Goal: Task Accomplishment & Management: Manage account settings

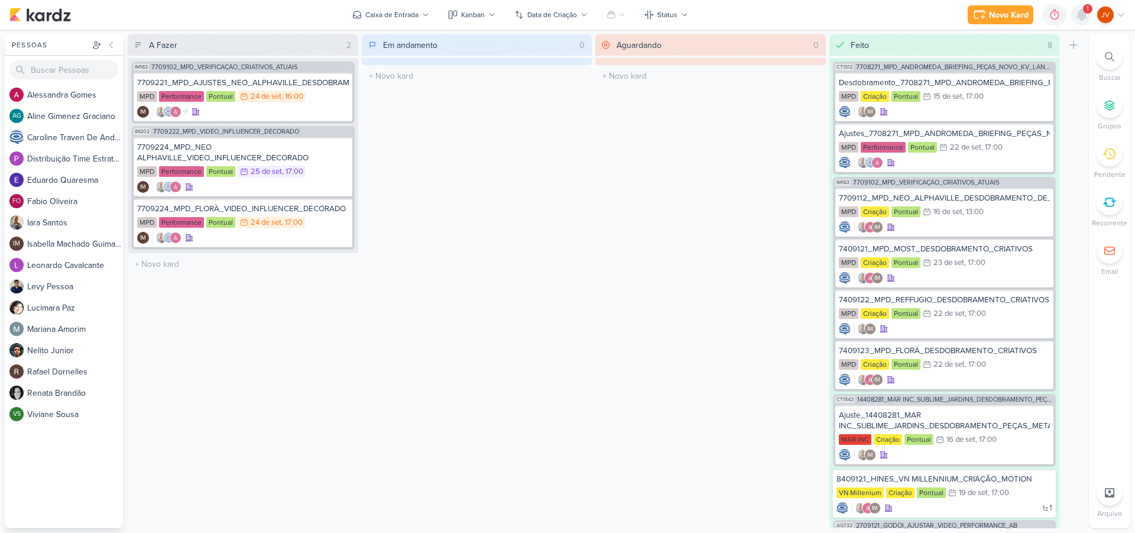
click at [1082, 17] on icon at bounding box center [1081, 14] width 9 height 11
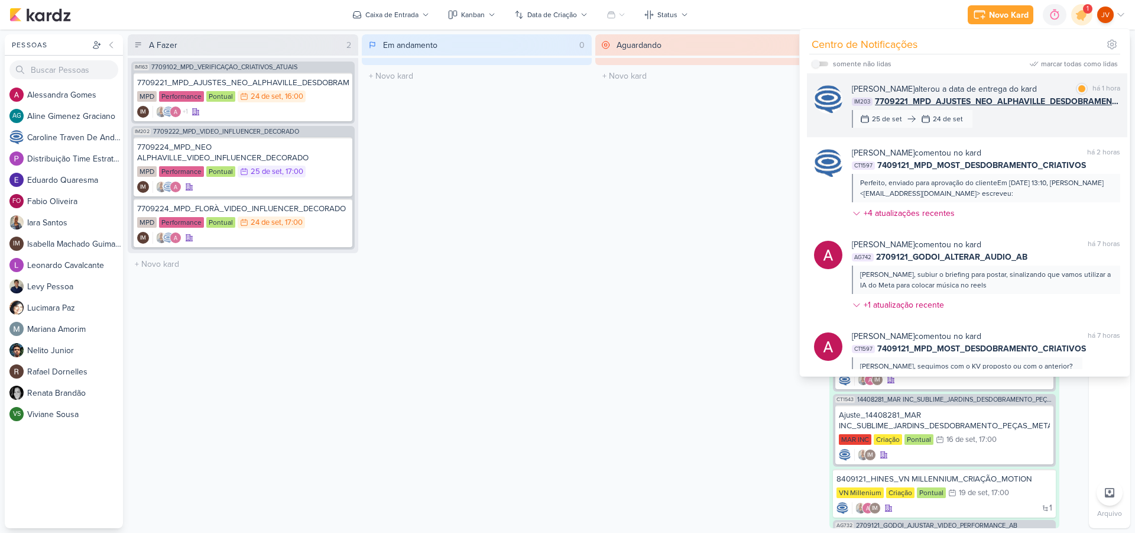
click at [974, 91] on div "[PERSON_NAME] alterou a data de entrega do kard" at bounding box center [944, 89] width 185 height 12
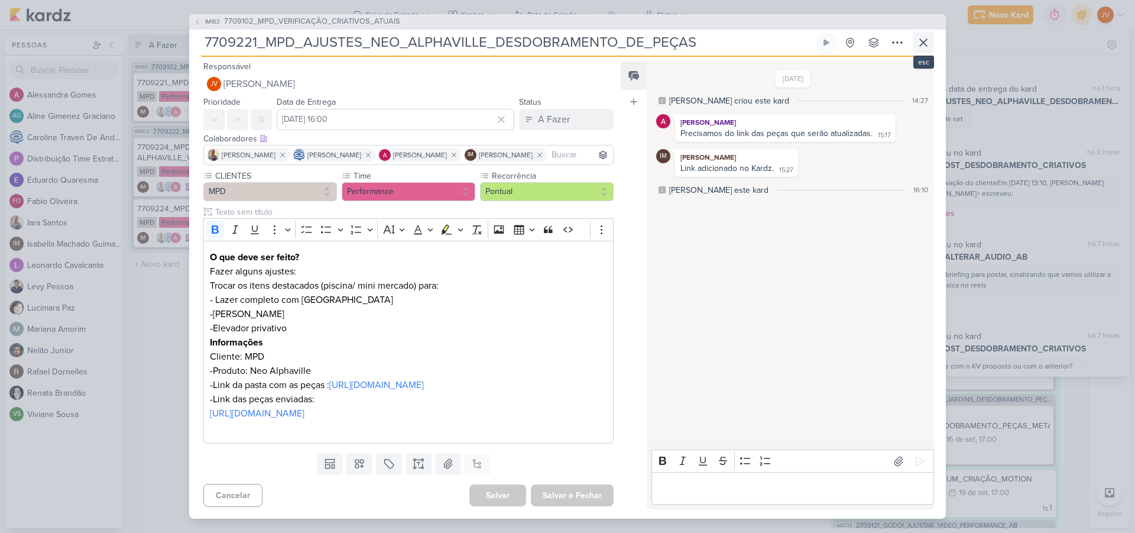
click at [926, 42] on icon at bounding box center [923, 42] width 14 height 14
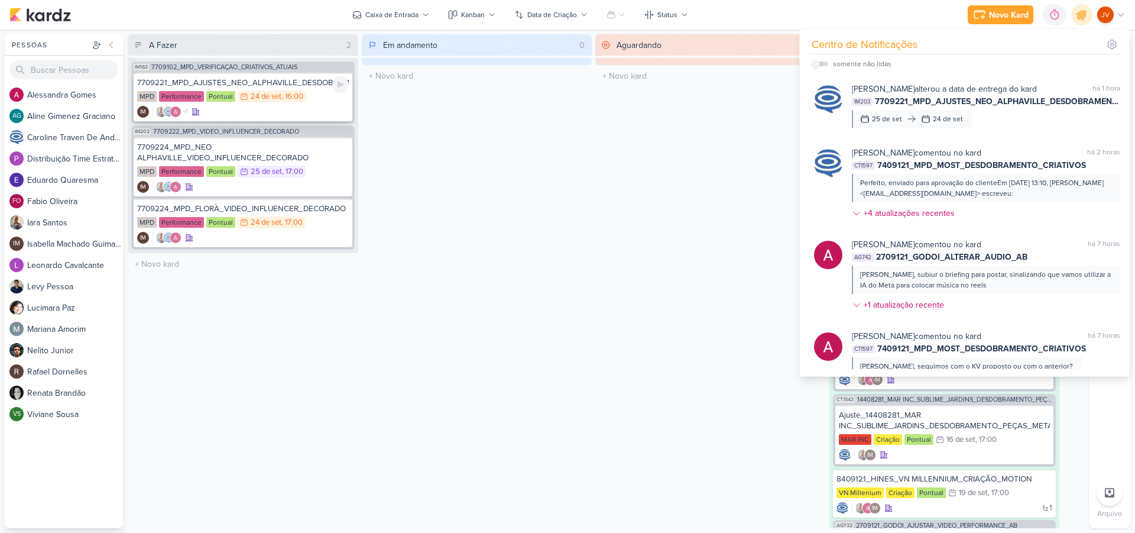
click at [275, 91] on div "24/9 [DATE] 16:00" at bounding box center [272, 96] width 68 height 12
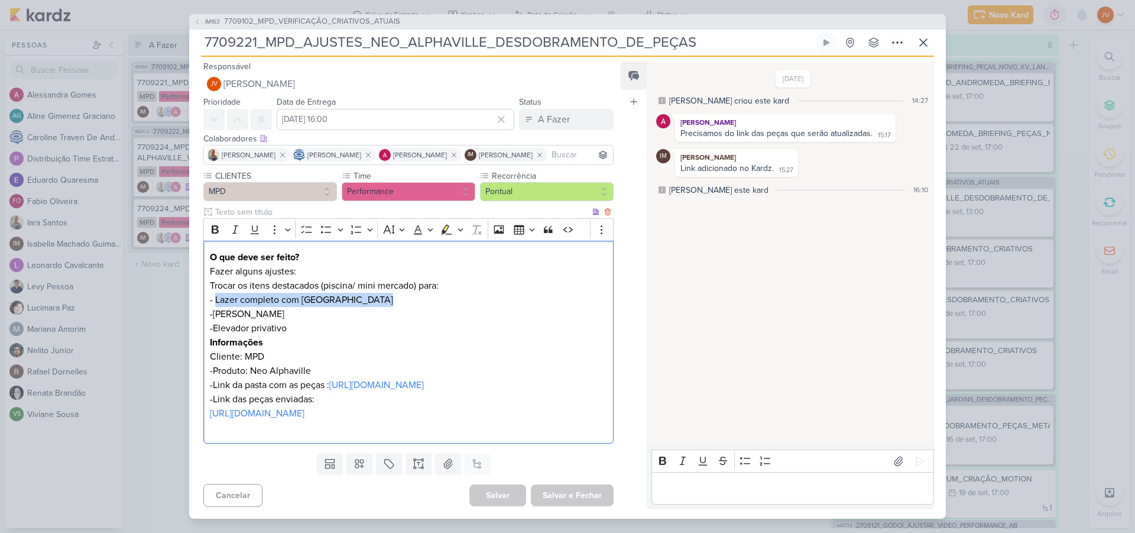
drag, startPoint x: 379, startPoint y: 313, endPoint x: 217, endPoint y: 315, distance: 162.0
click at [217, 307] on p "Trocar os itens destacados (piscina/ mini mercado) para: - Lazer completo com […" at bounding box center [408, 292] width 397 height 28
copy p "Lazer completo com [GEOGRAPHIC_DATA]"
click at [351, 392] on p "-Link da pasta com as peças : [URL][DOMAIN_NAME]" at bounding box center [408, 385] width 397 height 14
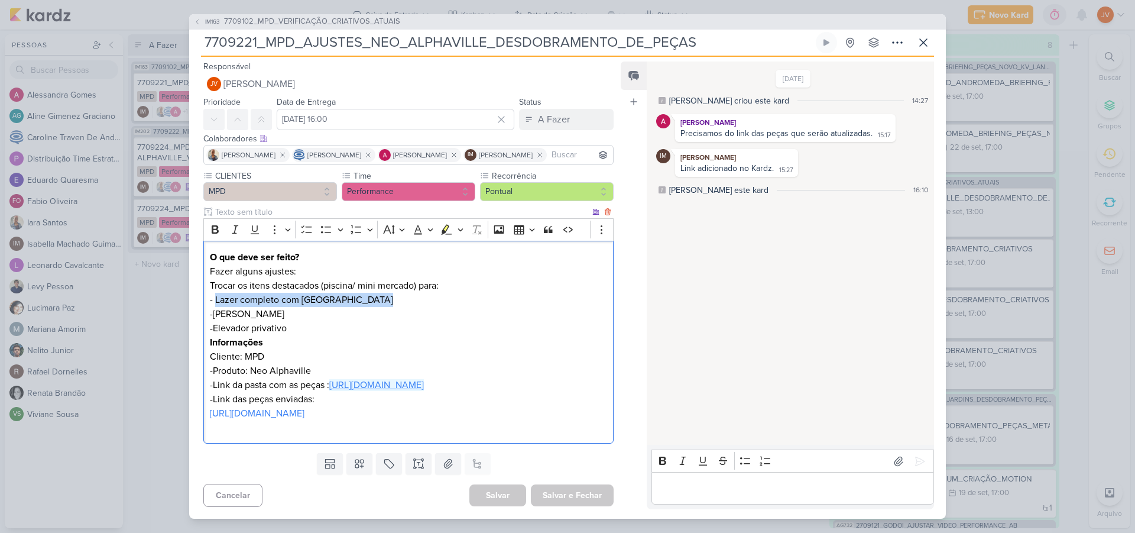
click at [367, 391] on link "[URL][DOMAIN_NAME]" at bounding box center [376, 385] width 95 height 12
drag, startPoint x: 375, startPoint y: 313, endPoint x: 214, endPoint y: 312, distance: 161.4
click at [214, 307] on p "Trocar os itens destacados (piscina/ mini mercado) para: - Lazer completo com […" at bounding box center [408, 292] width 397 height 28
copy p "Lazer completo com [GEOGRAPHIC_DATA]"
drag, startPoint x: 281, startPoint y: 326, endPoint x: 218, endPoint y: 326, distance: 63.3
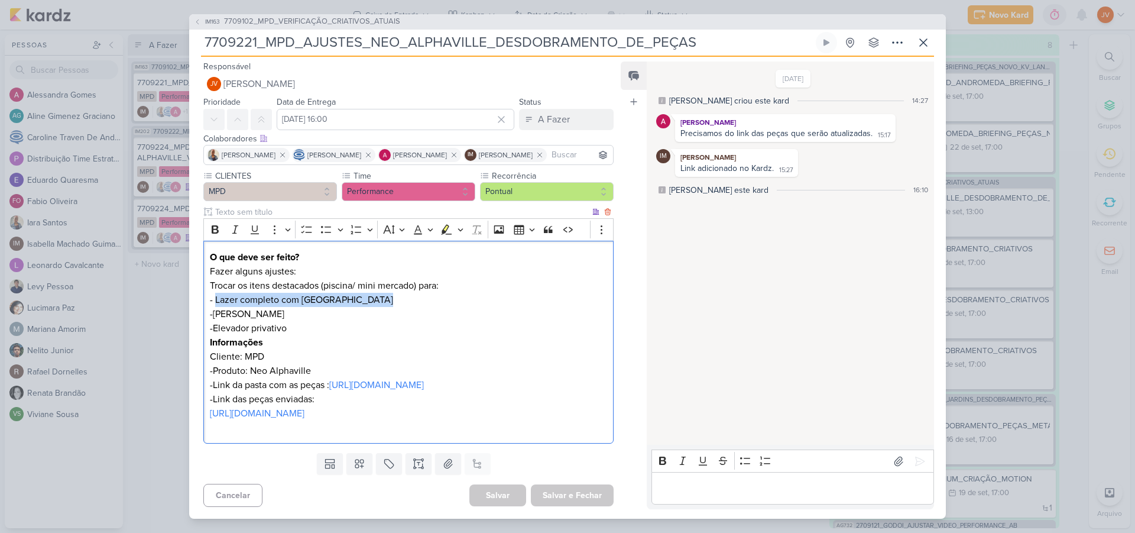
click at [214, 328] on p "-[PERSON_NAME] -Elevador privativo" at bounding box center [408, 321] width 397 height 28
copy p "[PERSON_NAME]"
drag, startPoint x: 290, startPoint y: 339, endPoint x: 215, endPoint y: 336, distance: 75.2
click at [215, 335] on p "-[PERSON_NAME] -Elevador privativo" at bounding box center [408, 321] width 397 height 28
copy p "Elevador privativo"
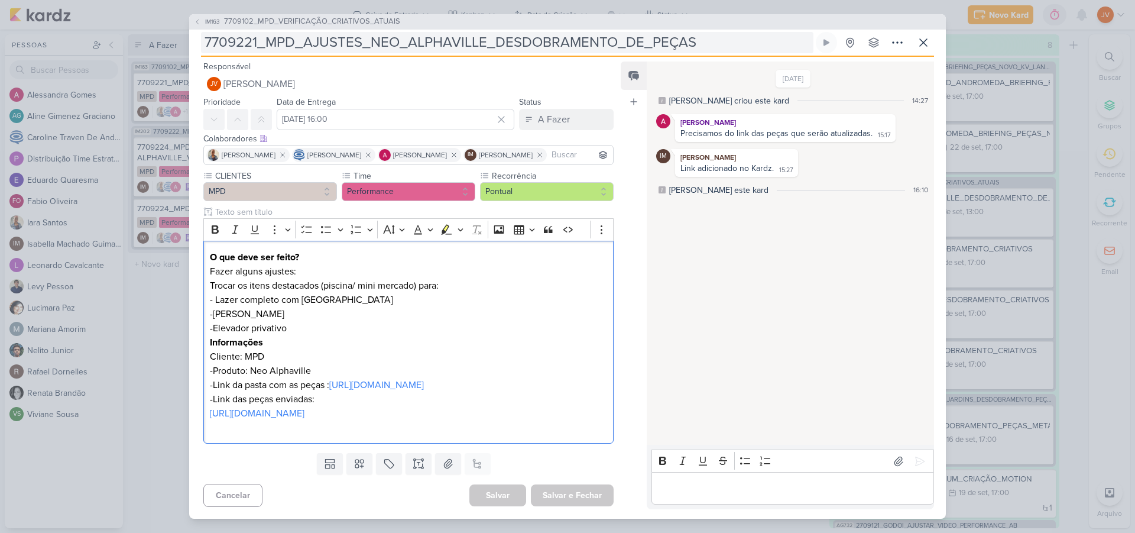
click at [453, 40] on input "7709221_MPD_AJUSTES_NEO_ALPHAVILLE_DESDOBRAMENTO_DE_PEÇAS" at bounding box center [507, 42] width 612 height 21
click at [453, 39] on input "7709221_MPD_AJUSTES_NEO_ALPHAVILLE_DESDOBRAMENTO_DE_PEÇAS" at bounding box center [507, 42] width 612 height 21
click at [457, 40] on input "7709221_MPD_AJUSTES_NEO_ALPHAVILLE_DESDOBRAMENTO_DE_PEÇAS" at bounding box center [507, 42] width 612 height 21
click at [696, 38] on input "7709221_MPD_AJUSTES_NEO_ALPHAVILLE_DESDOBRAMENTO_DE_PEÇAS" at bounding box center [507, 42] width 612 height 21
click at [652, 42] on input "7709221_MPD_AJUSTES_NEO_ALPHAVILLE_DESDOBRAMENTO_DE_PEÇAS" at bounding box center [507, 42] width 612 height 21
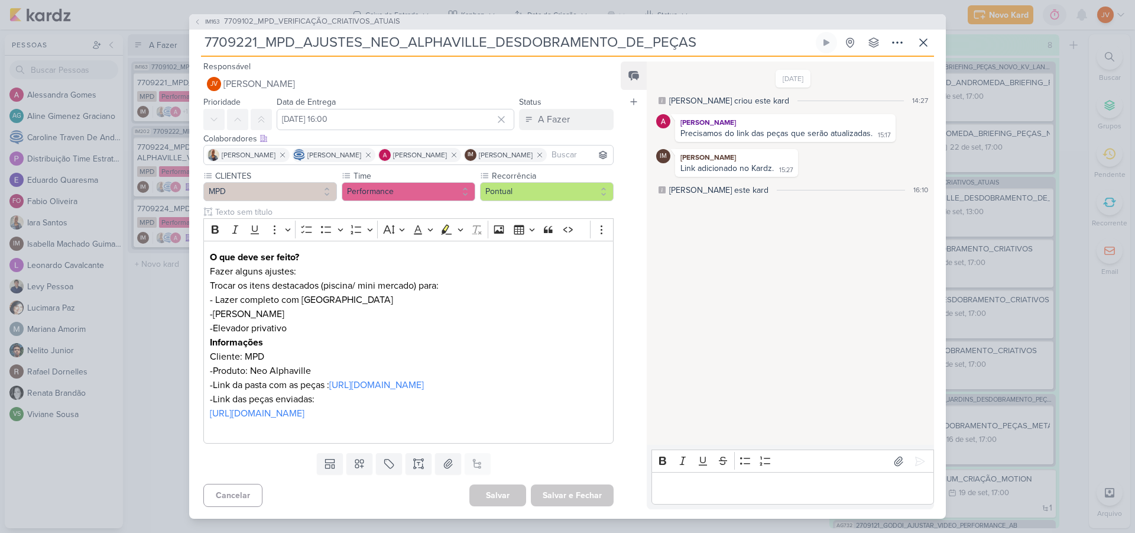
click at [657, 38] on input "7709221_MPD_AJUSTES_NEO_ALPHAVILLE_DESDOBRAMENTO_DE_PEÇAS" at bounding box center [507, 42] width 612 height 21
click at [437, 34] on input "7709221_MPD_AJUSTES_NEO_ALPHAVILLE_DESDOBRAMENTO_DE_PEÇAS" at bounding box center [507, 42] width 612 height 21
click at [281, 41] on input "7709221_MPD_AJUSTES_NEO_ALPHAVILLE_DESDOBRAMENTO_DE_PEÇAS" at bounding box center [507, 42] width 612 height 21
drag, startPoint x: 517, startPoint y: 357, endPoint x: 529, endPoint y: 355, distance: 11.4
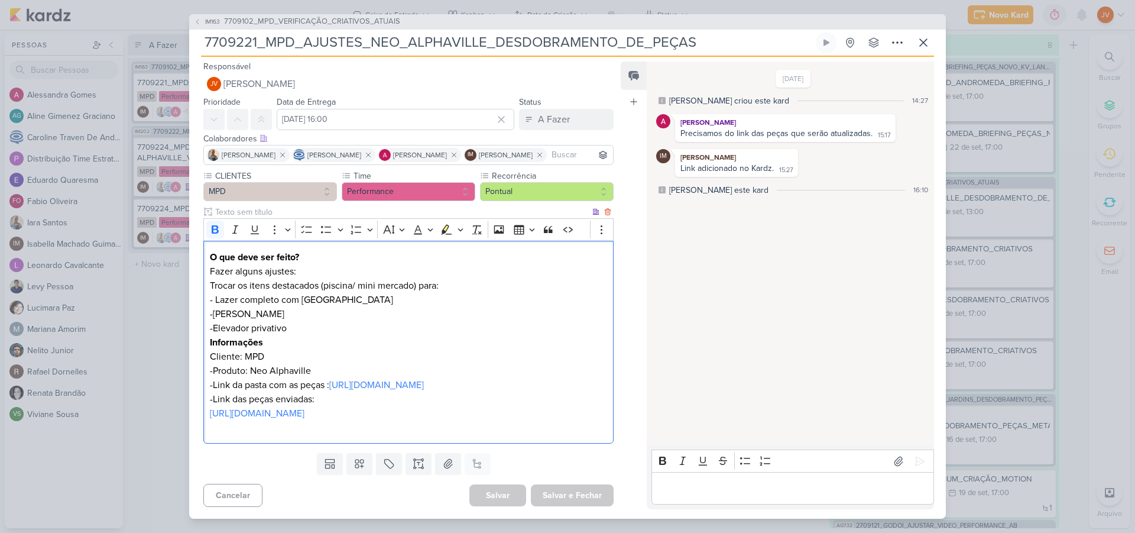
click at [517, 349] on p "Informações" at bounding box center [408, 342] width 397 height 14
click at [410, 41] on input "7709221_MPD_AJUSTES_NEO_ALPHAVILLE_DESDOBRAMENTO_DE_PEÇAS" at bounding box center [507, 42] width 612 height 21
click at [414, 37] on input "7709221_MPD_AJUSTES_NEO_ALPHAVILLE_DESDOBRAMENTO_DE_PEÇAS" at bounding box center [507, 42] width 612 height 21
click at [132, 378] on div "IM163 7709102_MPD_VERIFICAÇÃO_CRIATIVOS_ATUAIS 7709221_MPD_AJUSTES_NEO_ALPHAVIL…" at bounding box center [567, 266] width 1135 height 533
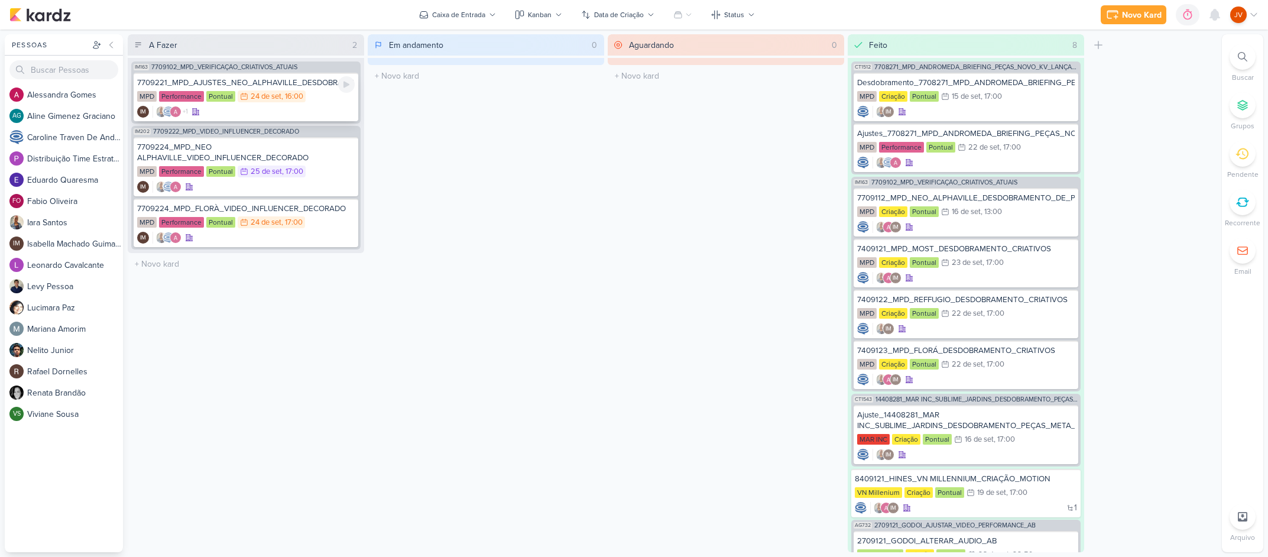
click at [299, 84] on div "7709221_MPD_AJUSTES_NEO_ALPHAVILLE_DESDOBRAMENTO_DE_PEÇAS" at bounding box center [246, 82] width 218 height 11
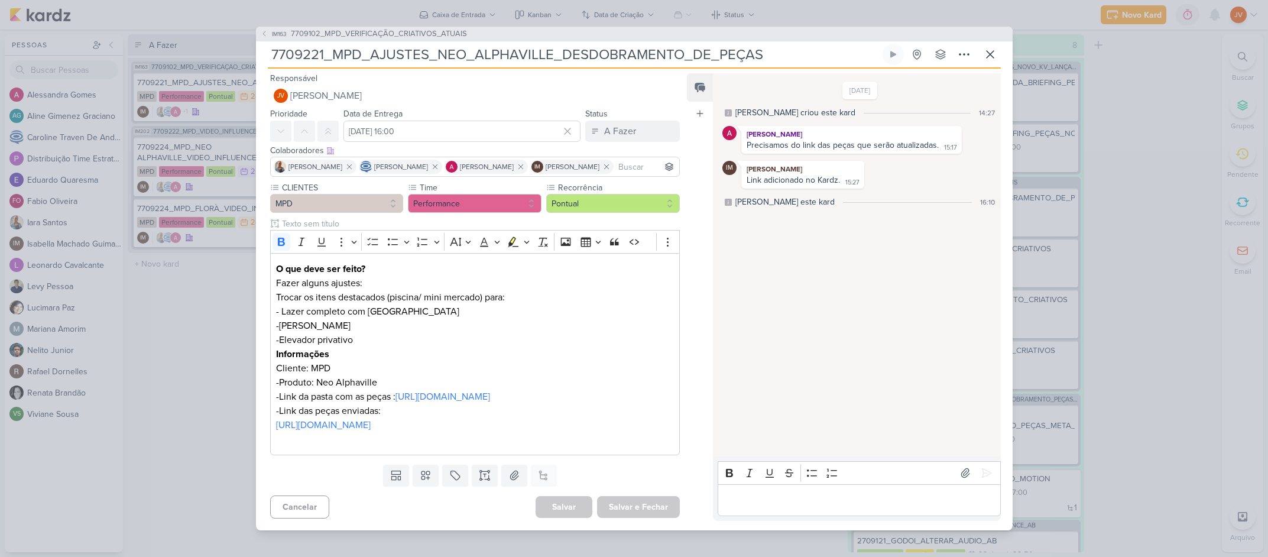
click at [745, 507] on p "Editor editing area: main" at bounding box center [859, 500] width 270 height 14
click at [734, 507] on p "Editor editing area: main" at bounding box center [859, 500] width 270 height 14
click at [986, 475] on icon at bounding box center [987, 473] width 12 height 12
click at [630, 124] on div "A Fazer" at bounding box center [620, 131] width 32 height 14
click at [621, 191] on div "Aguardando" at bounding box center [619, 197] width 45 height 12
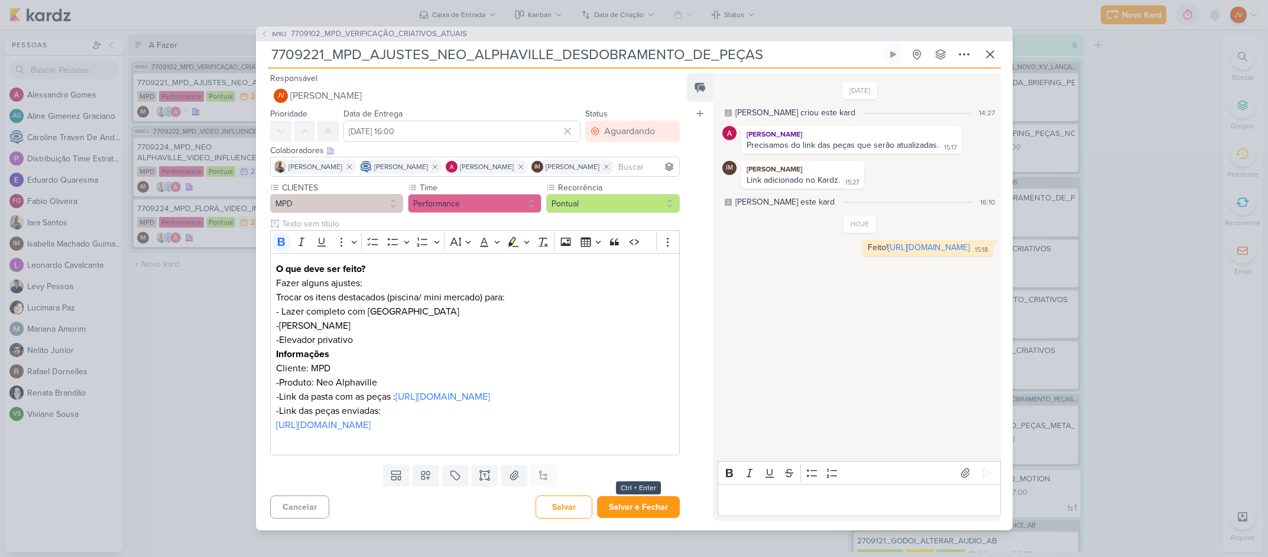
click at [649, 518] on button "Salvar e Fechar" at bounding box center [638, 507] width 83 height 22
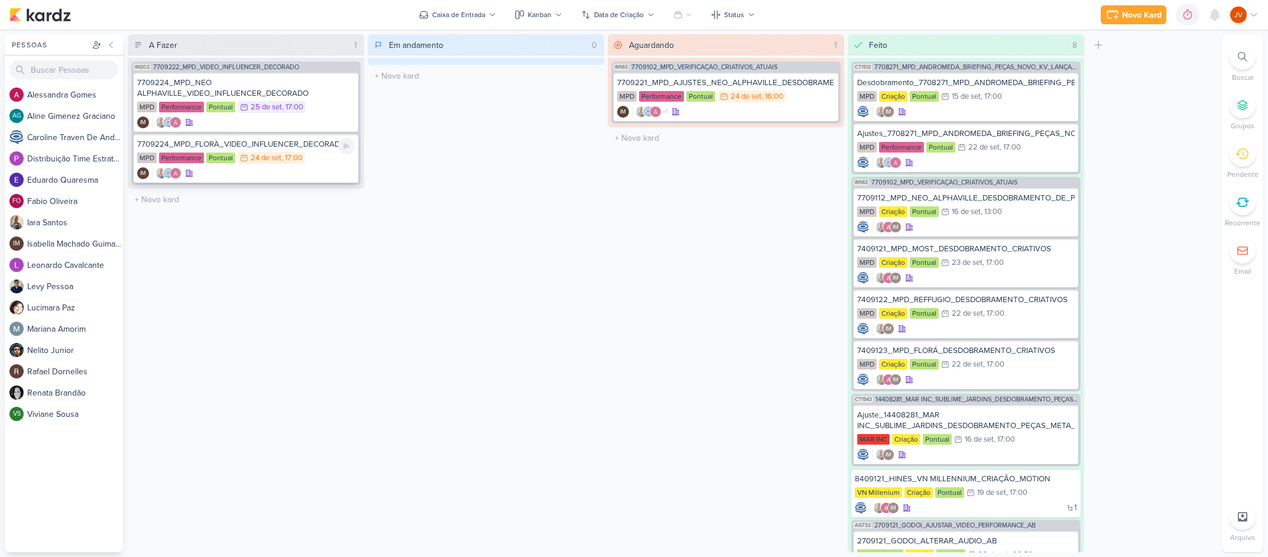
click at [274, 143] on div "7709224_MPD_FLORÀ_VIDEO_INFLUENCER_DECORADO" at bounding box center [246, 144] width 218 height 11
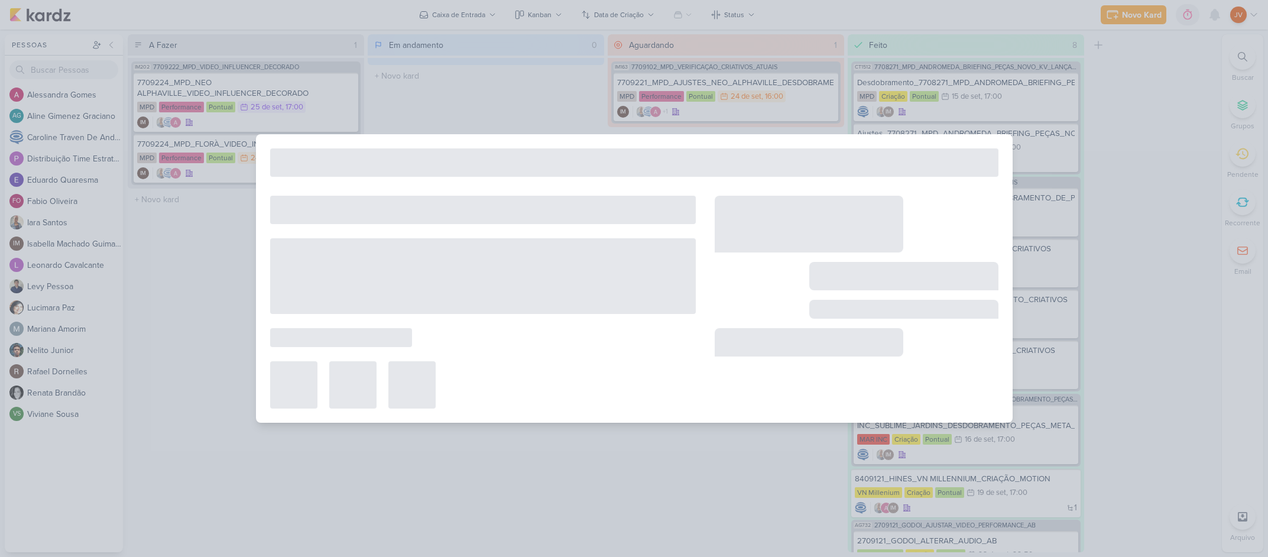
type input "7709224_MPD_FLORÀ_VIDEO_INFLUENCER_DECORADO"
type input "[DATE] 17:00"
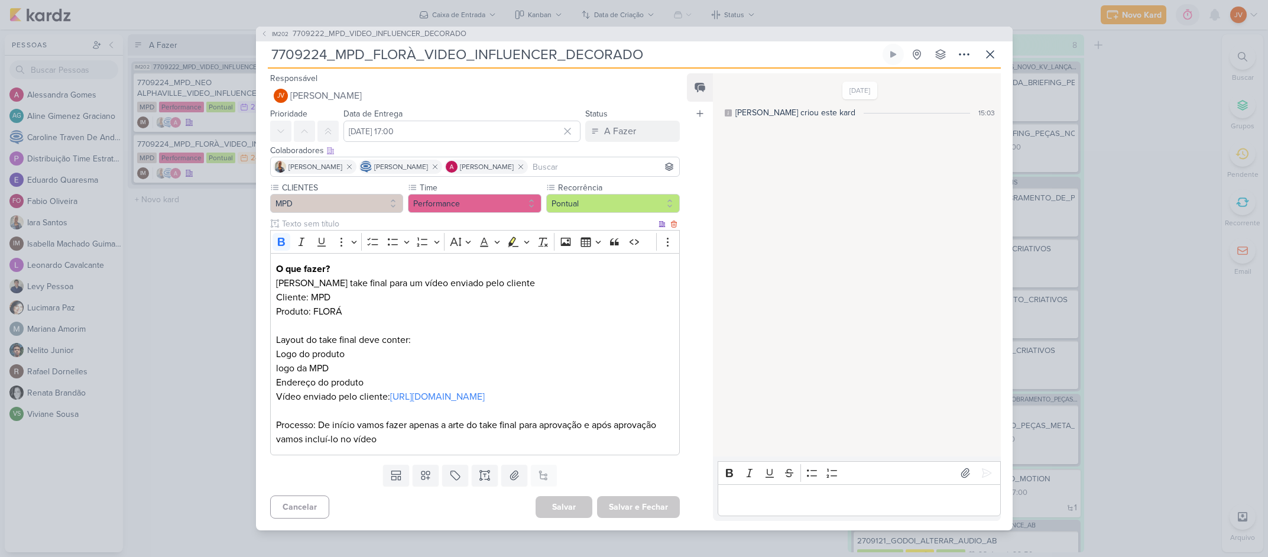
click at [465, 319] on p "Editor editing area: main" at bounding box center [474, 326] width 397 height 14
click at [430, 403] on link "[URL][DOMAIN_NAME]" at bounding box center [437, 397] width 95 height 12
click at [736, 501] on p "Editor editing area: main" at bounding box center [859, 500] width 270 height 14
click at [737, 507] on p "Editor editing area: main" at bounding box center [859, 500] width 270 height 14
click at [984, 479] on icon at bounding box center [987, 473] width 12 height 12
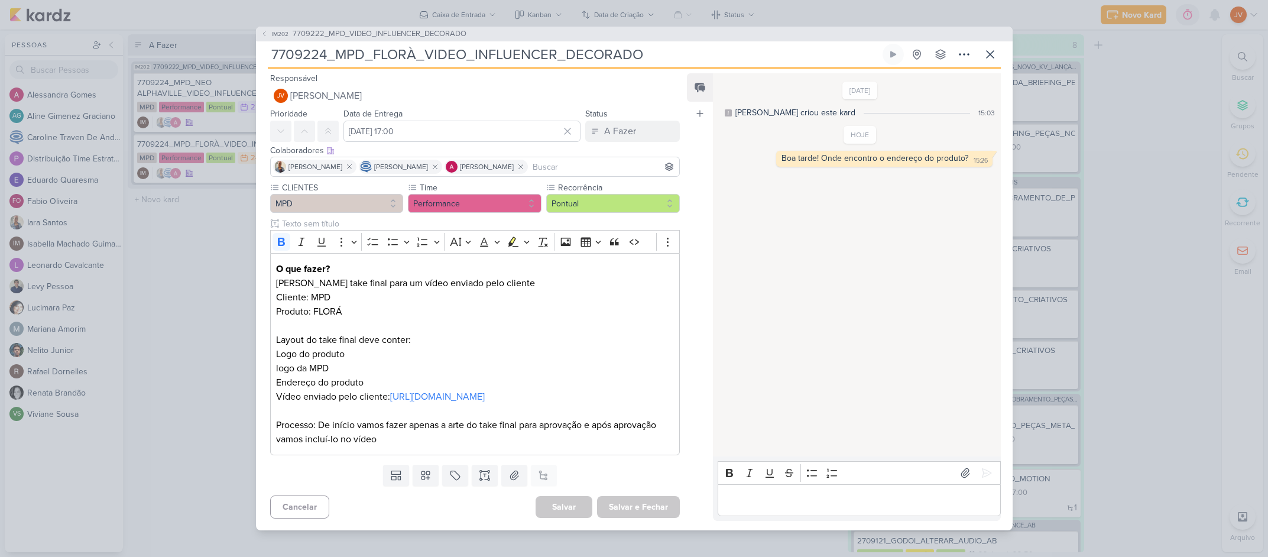
click at [160, 306] on div "IM202 7709222_MPD_VIDEO_INFLUENCER_DECORADO 7709224_MPD_FLORÀ_VIDEO_INFLUENCER_…" at bounding box center [634, 278] width 1268 height 557
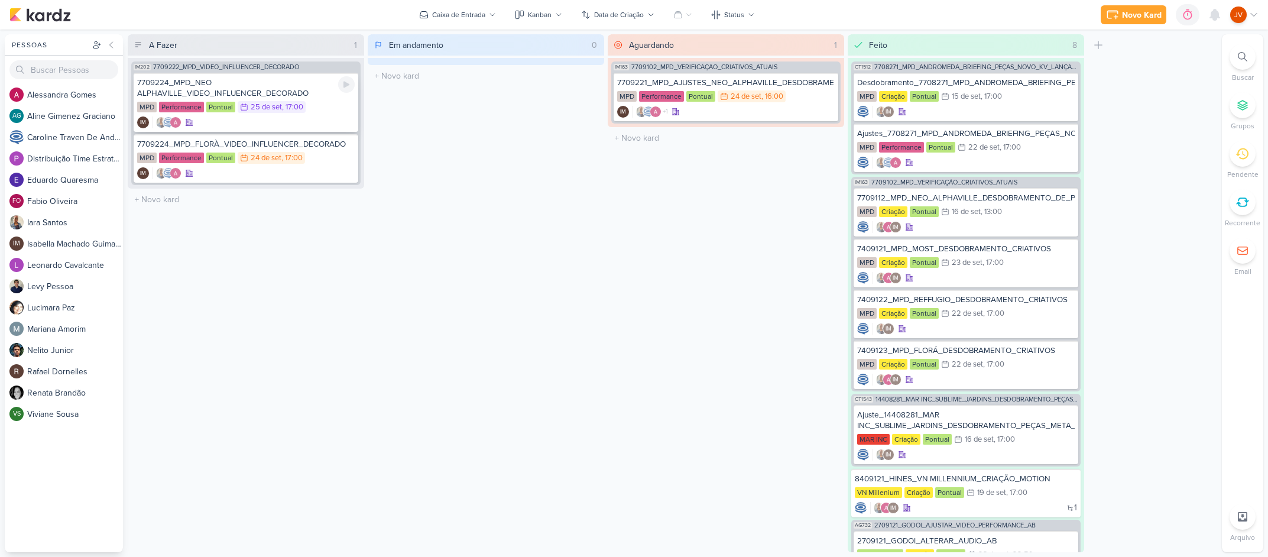
click at [244, 85] on div "7709224_MPD_NEO ALPHAVILLE_VIDEO_INFLUENCER_DECORADO" at bounding box center [246, 87] width 218 height 21
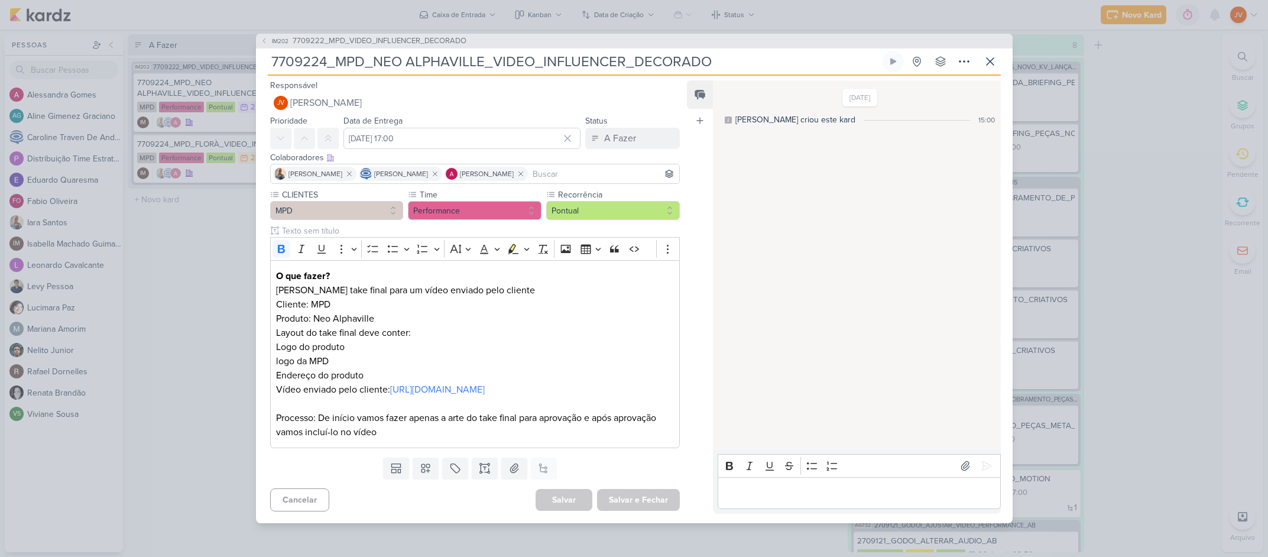
click at [189, 300] on div "IM202 7709222_MPD_VIDEO_INFLUENCER_DECORADO 7709224_MPD_NEO ALPHAVILLE_VIDEO_IN…" at bounding box center [634, 278] width 1268 height 557
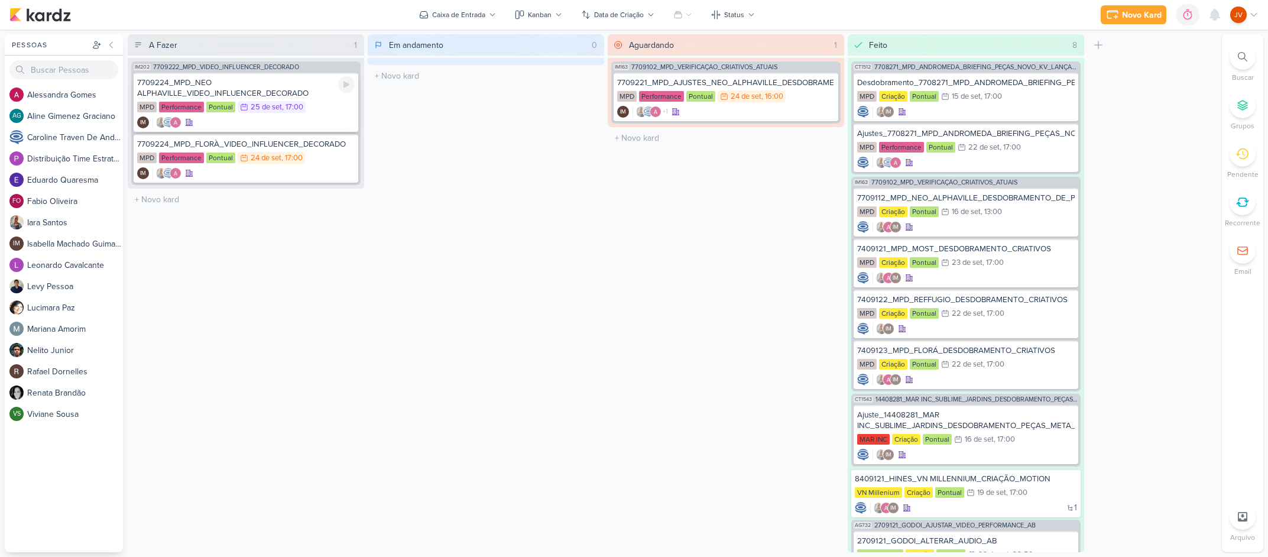
click at [265, 90] on div "7709224_MPD_NEO ALPHAVILLE_VIDEO_INFLUENCER_DECORADO" at bounding box center [246, 87] width 218 height 21
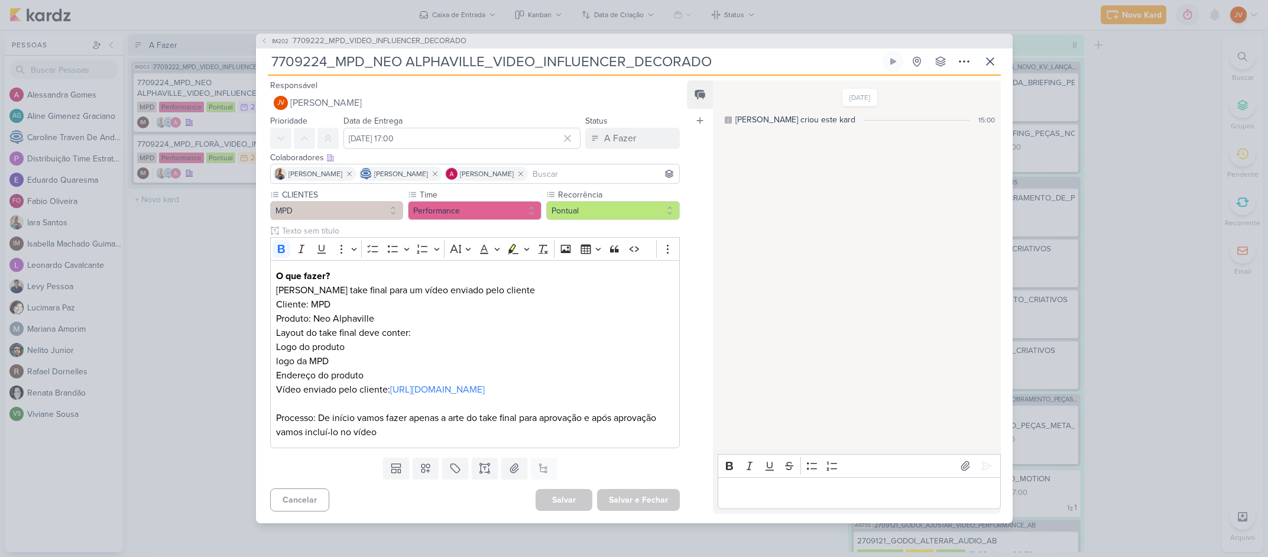
click at [206, 218] on div "IM202 7709222_MPD_VIDEO_INFLUENCER_DECORADO 7709224_MPD_NEO ALPHAVILLE_VIDEO_IN…" at bounding box center [634, 278] width 1268 height 557
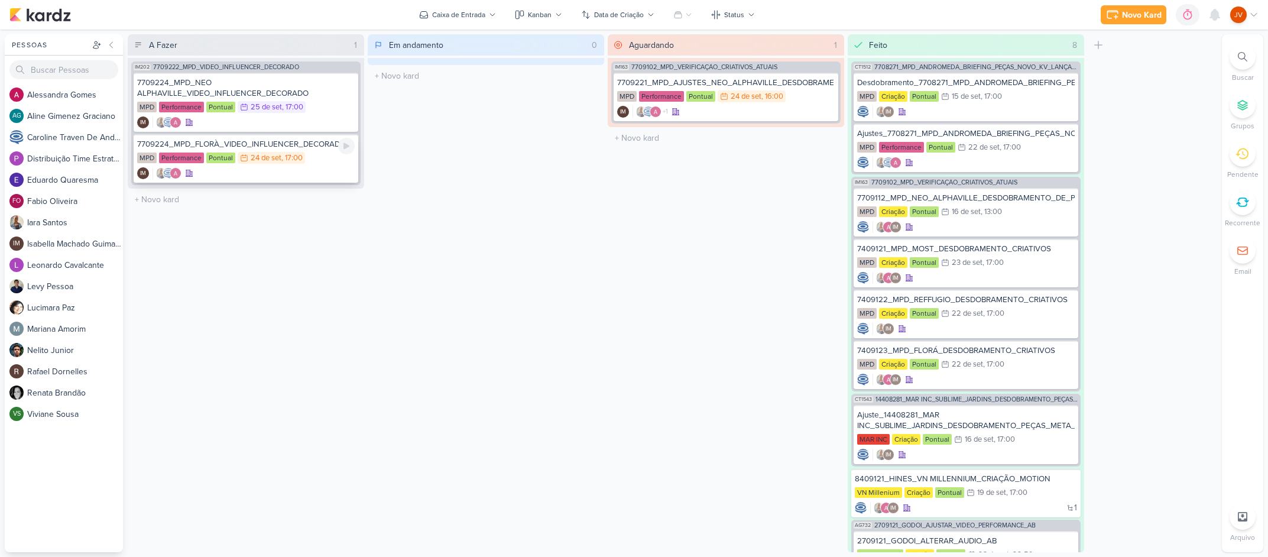
click at [243, 145] on div "7709224_MPD_FLORÀ_VIDEO_INFLUENCER_DECORADO" at bounding box center [246, 144] width 218 height 11
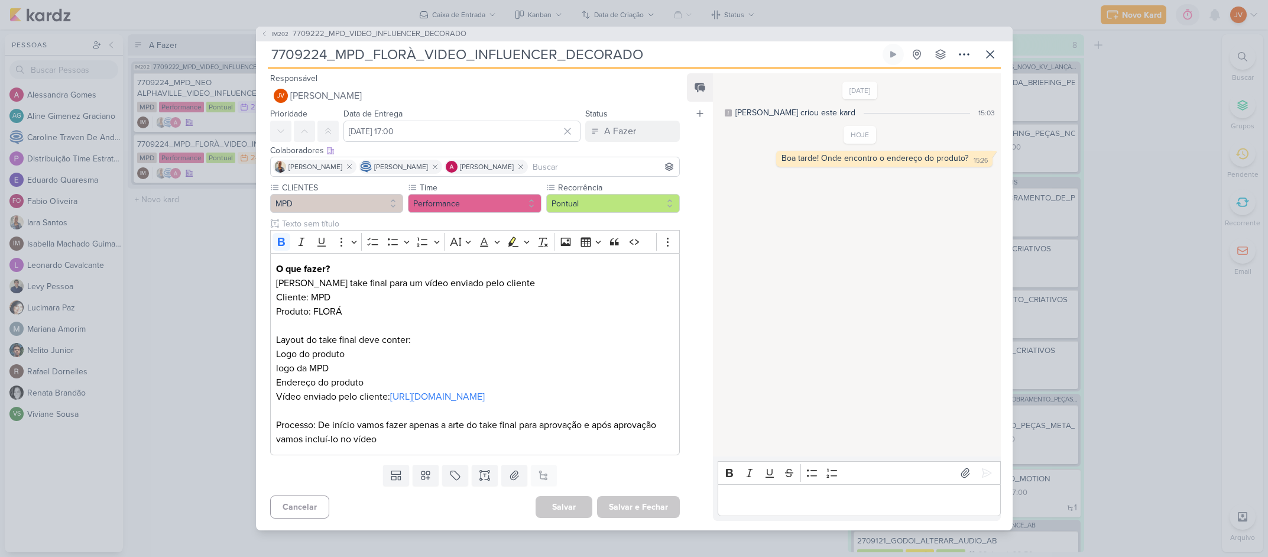
click at [205, 288] on div "IM202 7709222_MPD_VIDEO_INFLUENCER_DECORADO 7709224_MPD_FLORÀ_VIDEO_INFLUENCER_…" at bounding box center [634, 278] width 1268 height 557
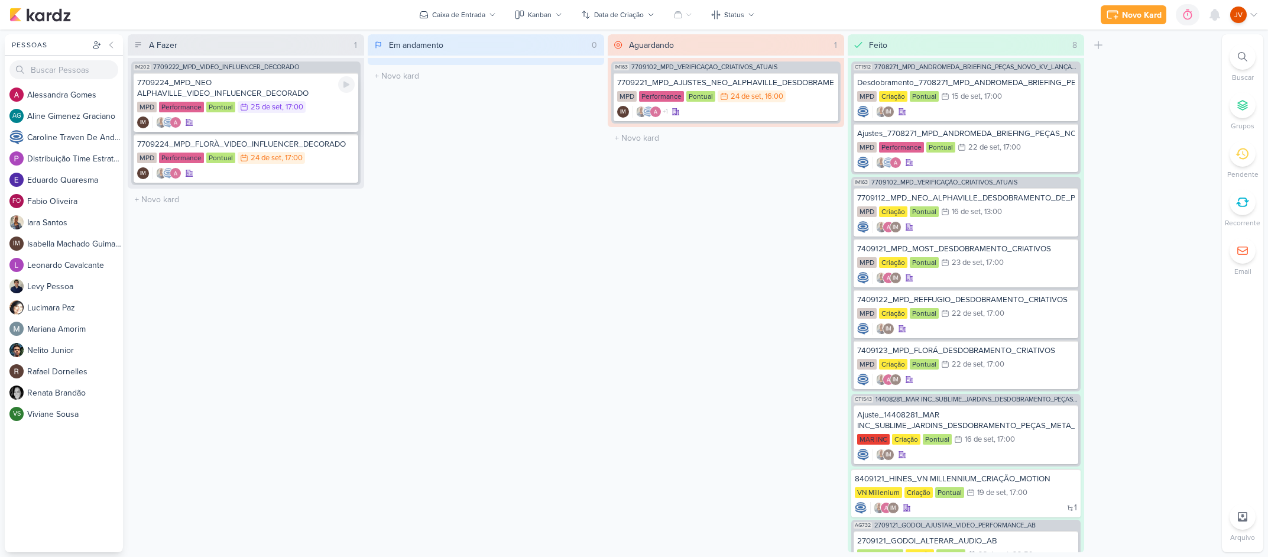
click at [262, 96] on div "7709224_MPD_NEO ALPHAVILLE_VIDEO_INFLUENCER_DECORADO" at bounding box center [246, 87] width 218 height 21
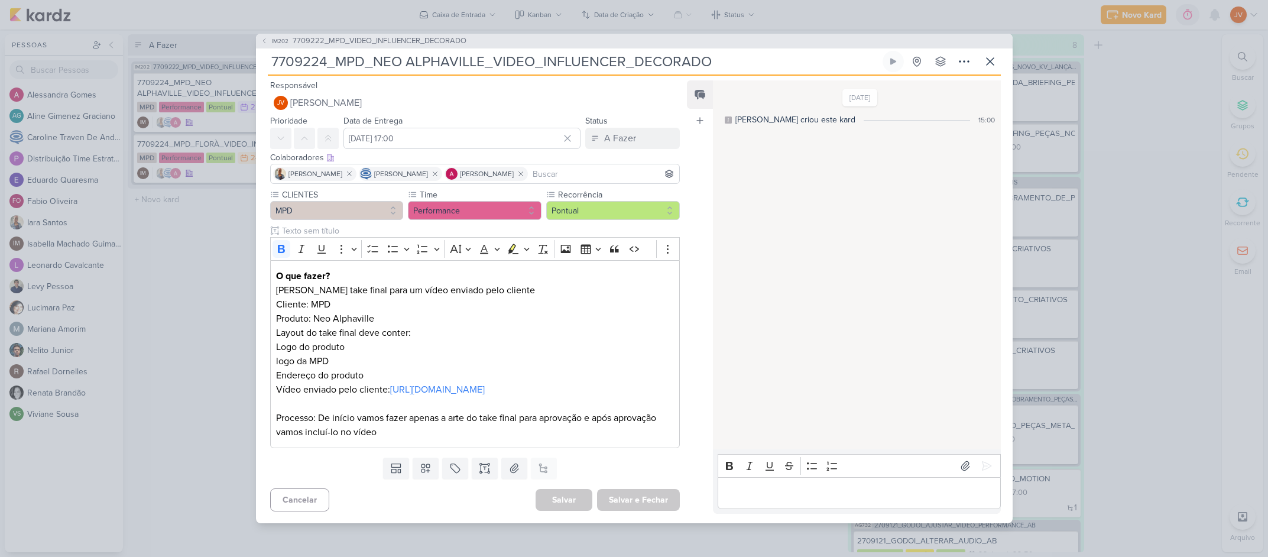
click at [135, 375] on div "IM202 7709222_MPD_VIDEO_INFLUENCER_DECORADO 7709224_MPD_NEO ALPHAVILLE_VIDEO_IN…" at bounding box center [634, 278] width 1268 height 557
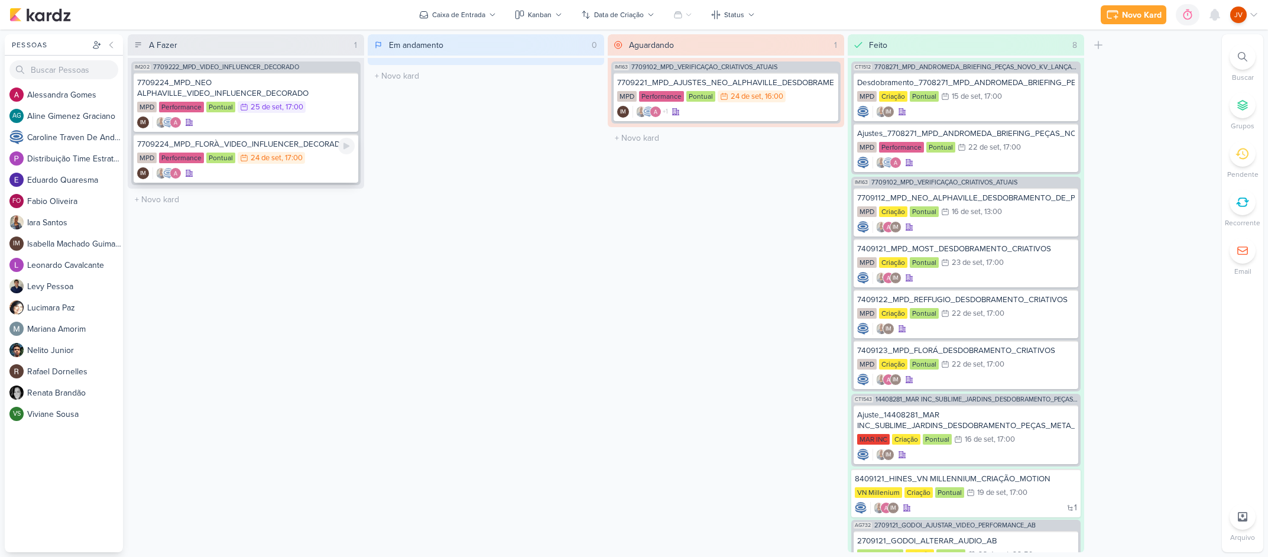
click at [319, 155] on div "MPD Performance Pontual 24/9 [DATE] 17:00" at bounding box center [246, 158] width 218 height 13
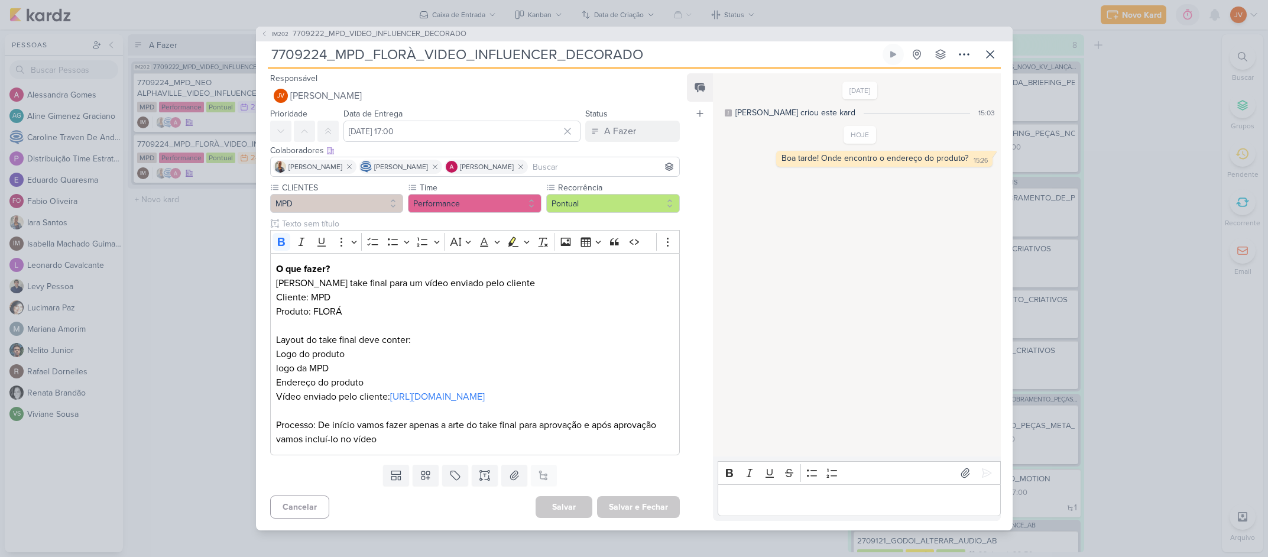
click at [197, 278] on div "IM202 7709222_MPD_VIDEO_INFLUENCER_DECORADO 7709224_MPD_FLORÀ_VIDEO_INFLUENCER_…" at bounding box center [634, 278] width 1268 height 557
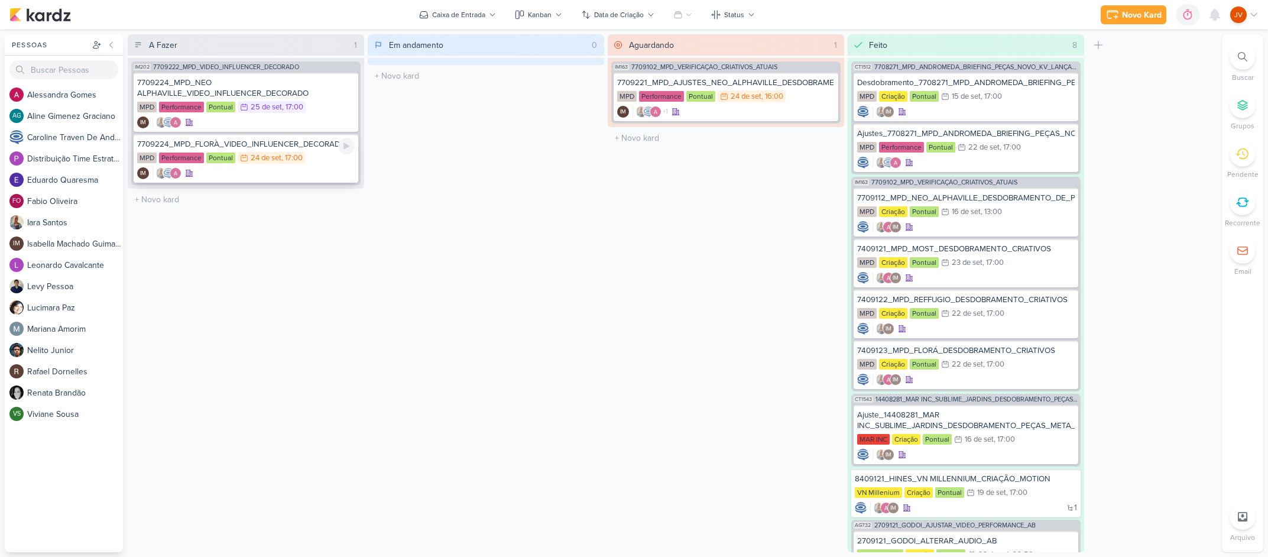
click at [287, 145] on div "7709224_MPD_FLORÀ_VIDEO_INFLUENCER_DECORADO" at bounding box center [246, 144] width 218 height 11
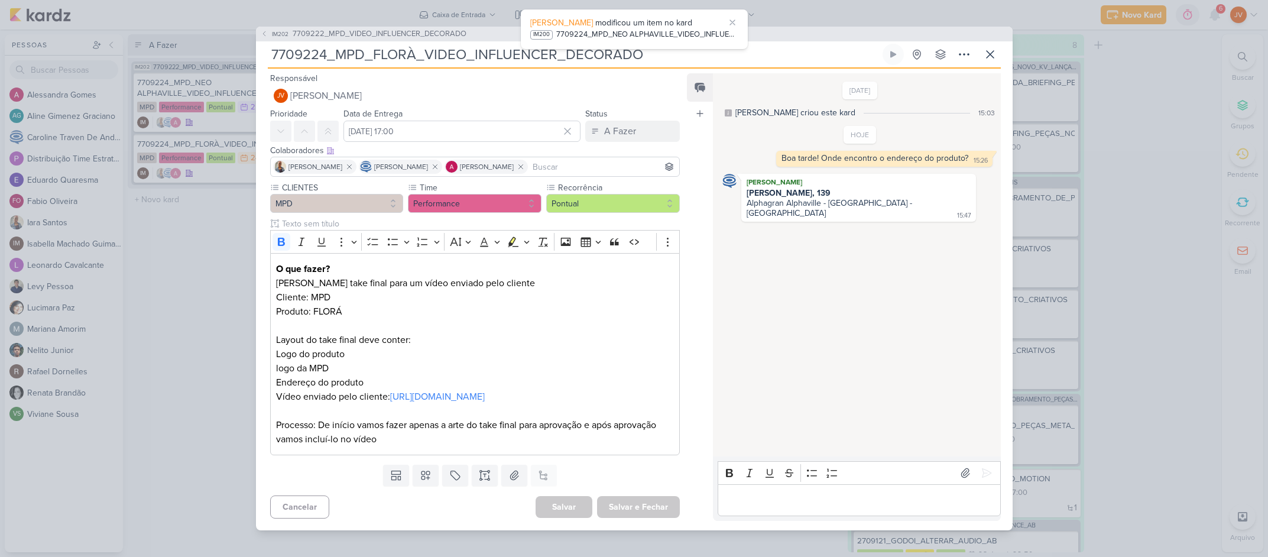
click at [1134, 359] on div "IM202 7709222_MPD_VIDEO_INFLUENCER_DECORADO 7709224_MPD_FLORÀ_VIDEO_INFLUENCER_…" at bounding box center [634, 278] width 1268 height 557
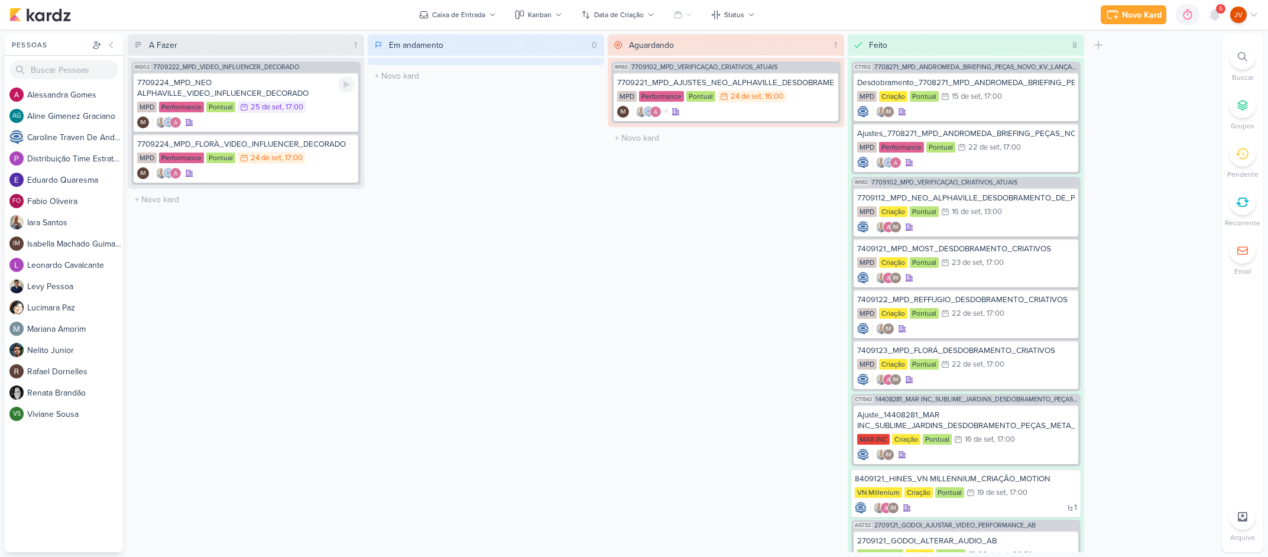
click at [302, 93] on div "7709224_MPD_NEO ALPHAVILLE_VIDEO_INFLUENCER_DECORADO" at bounding box center [246, 87] width 218 height 21
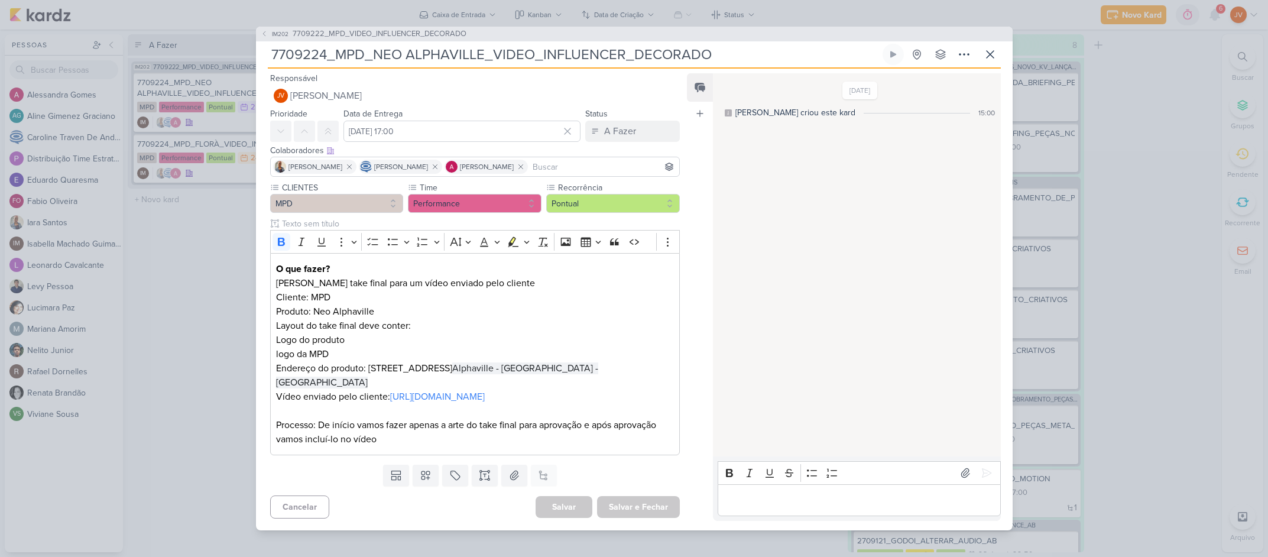
click at [754, 503] on p "Editor editing area: main" at bounding box center [859, 500] width 270 height 14
drag, startPoint x: 986, startPoint y: 55, endPoint x: 999, endPoint y: 53, distance: 12.5
click at [991, 55] on icon at bounding box center [990, 54] width 14 height 14
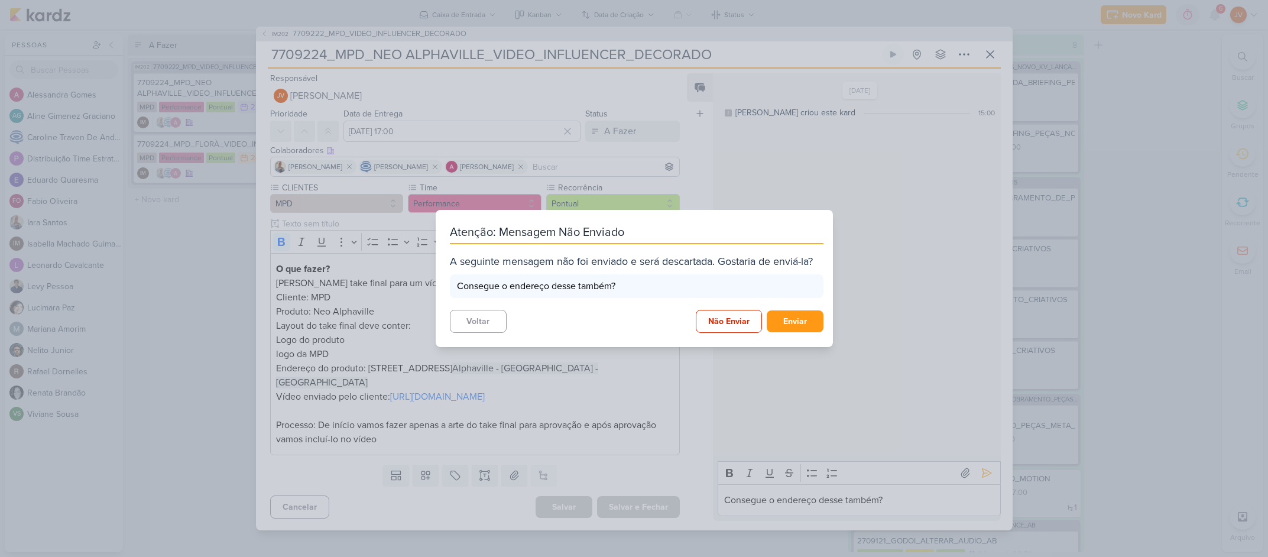
click at [486, 322] on button "Voltar" at bounding box center [478, 321] width 57 height 23
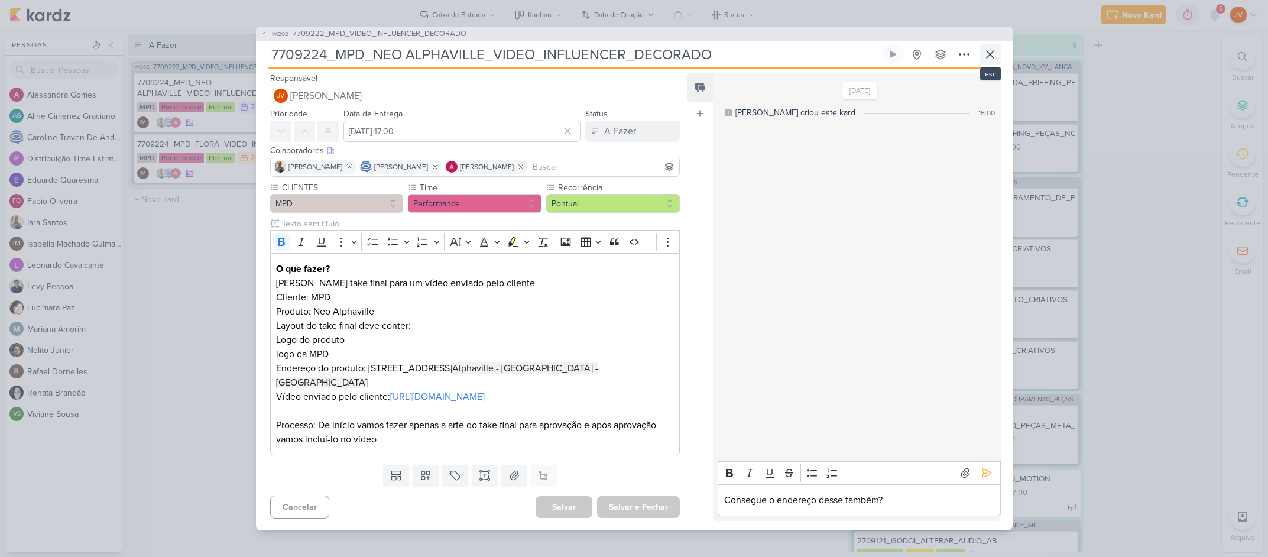
click at [994, 54] on icon at bounding box center [990, 54] width 14 height 14
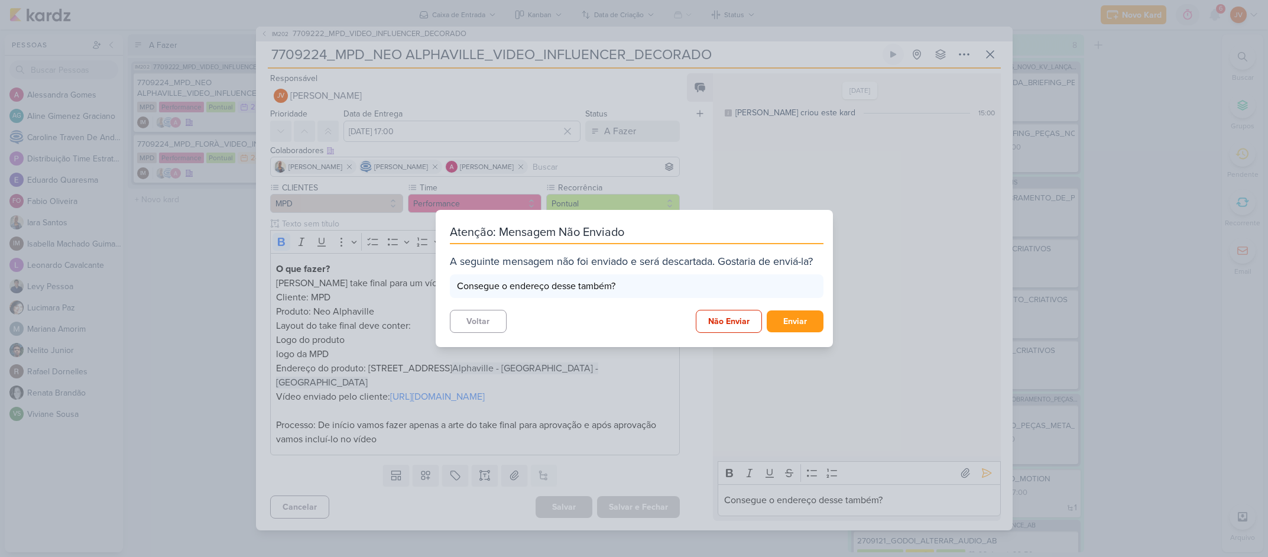
click at [722, 317] on button "Não Enviar" at bounding box center [729, 321] width 66 height 23
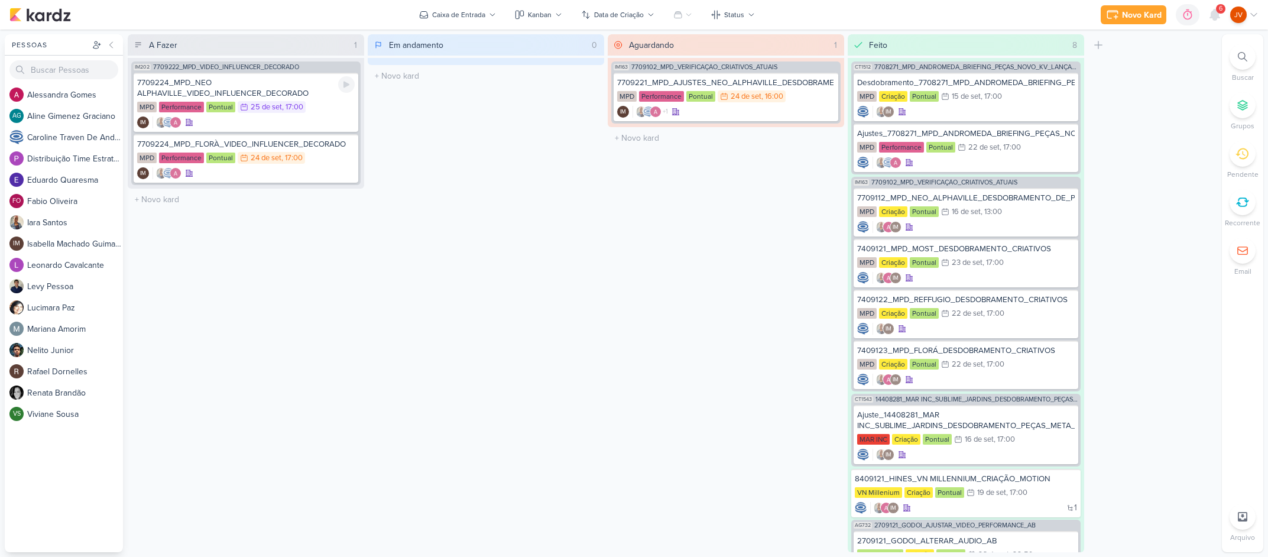
click at [266, 90] on div "7709224_MPD_NEO ALPHAVILLE_VIDEO_INFLUENCER_DECORADO" at bounding box center [246, 87] width 218 height 21
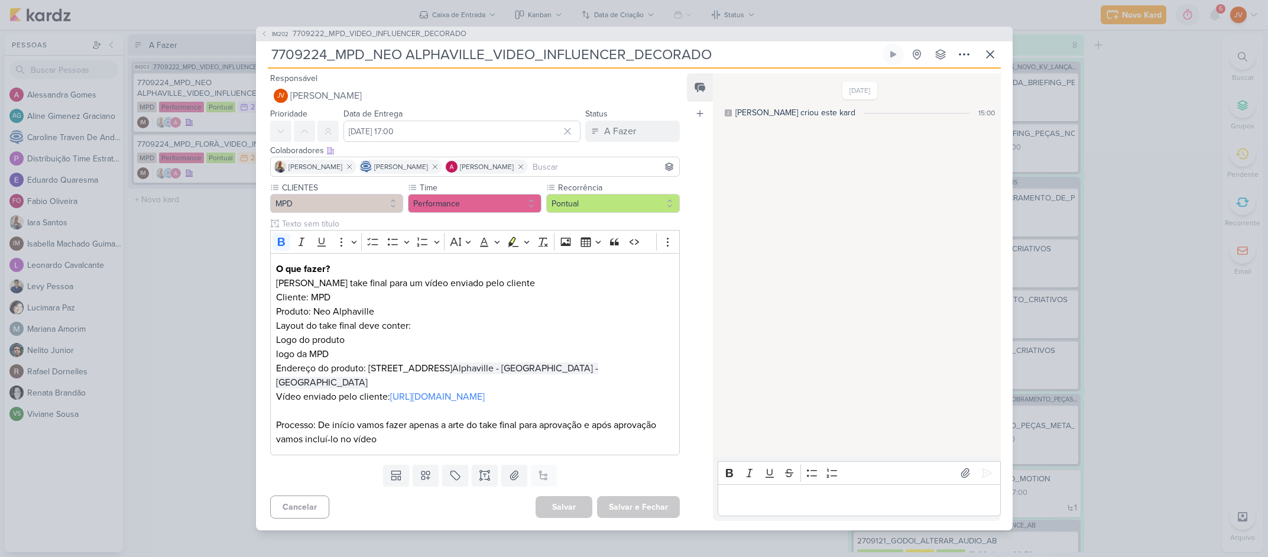
click at [770, 498] on p "Editor editing area: main" at bounding box center [859, 500] width 270 height 14
click at [782, 448] on icon at bounding box center [780, 449] width 7 height 7
click at [754, 500] on p "Editor editing area: main" at bounding box center [859, 500] width 270 height 14
click at [989, 478] on button at bounding box center [986, 472] width 19 height 19
click at [196, 241] on div "IM202 7709222_MPD_VIDEO_INFLUENCER_DECORADO 7709224_MPD_NEO ALPHAVILLE_VIDEO_IN…" at bounding box center [634, 278] width 1268 height 557
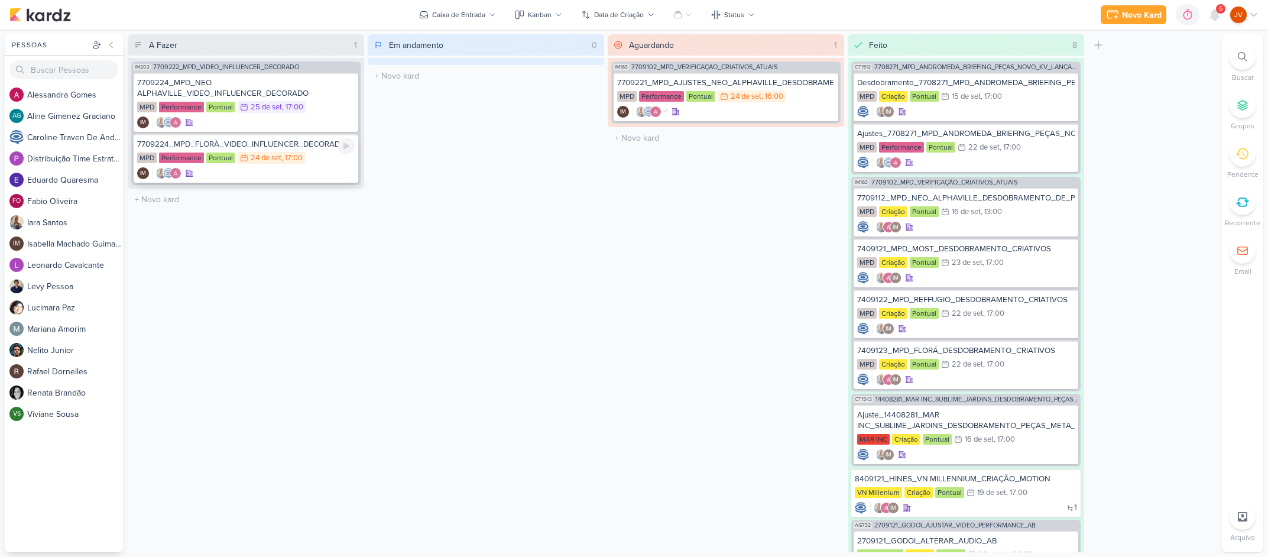
click at [293, 145] on div "7709224_MPD_FLORÀ_VIDEO_INFLUENCER_DECORADO" at bounding box center [246, 144] width 218 height 11
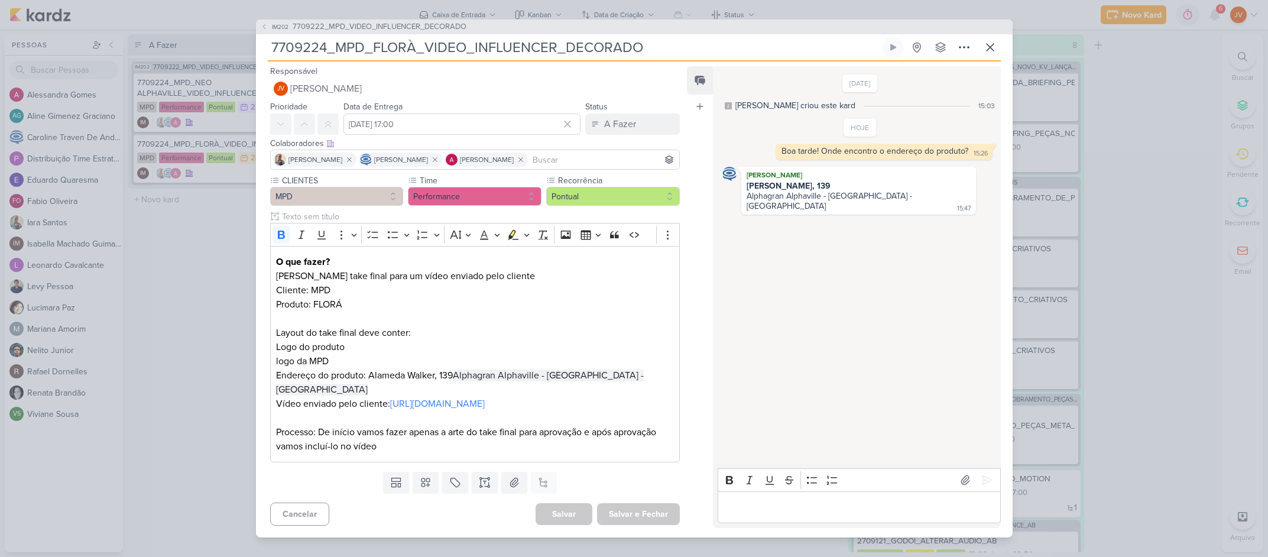
drag, startPoint x: 774, startPoint y: 505, endPoint x: 792, endPoint y: 504, distance: 17.2
click at [775, 505] on p "Editor editing area: main" at bounding box center [859, 507] width 270 height 14
click at [986, 477] on icon at bounding box center [987, 480] width 12 height 12
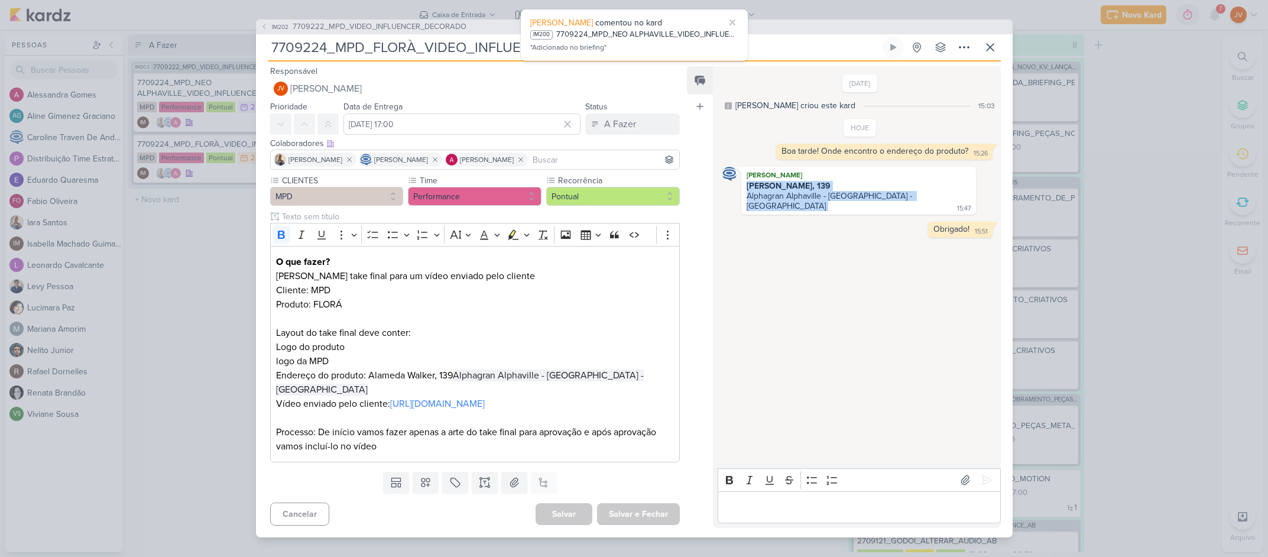
drag, startPoint x: 872, startPoint y: 193, endPoint x: 740, endPoint y: 186, distance: 132.0
click at [741, 188] on div "[PERSON_NAME] [PERSON_NAME], 139 Alphagran Alphaville - [GEOGRAPHIC_DATA] - [GE…" at bounding box center [858, 191] width 234 height 48
copy div "Alameda Walker, 139 Alphagran Alphaville - [GEOGRAPHIC_DATA] - [GEOGRAPHIC_DATA]"
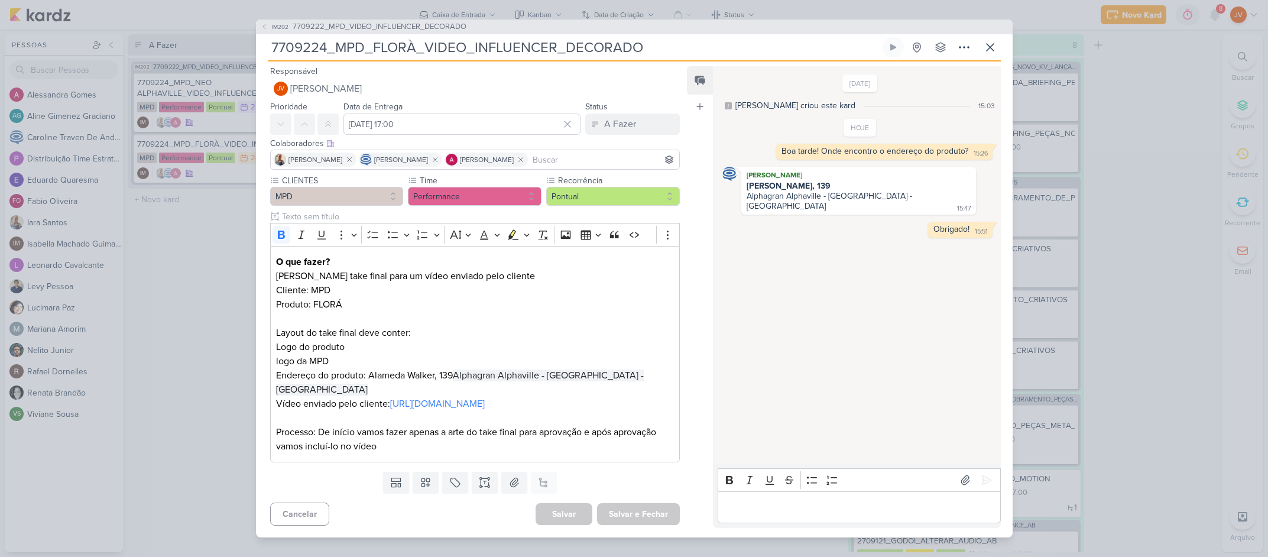
click at [174, 337] on div "IM202 7709222_MPD_VIDEO_INFLUENCER_DECORADO 7709224_MPD_FLORÀ_VIDEO_INFLUENCER_…" at bounding box center [634, 278] width 1268 height 557
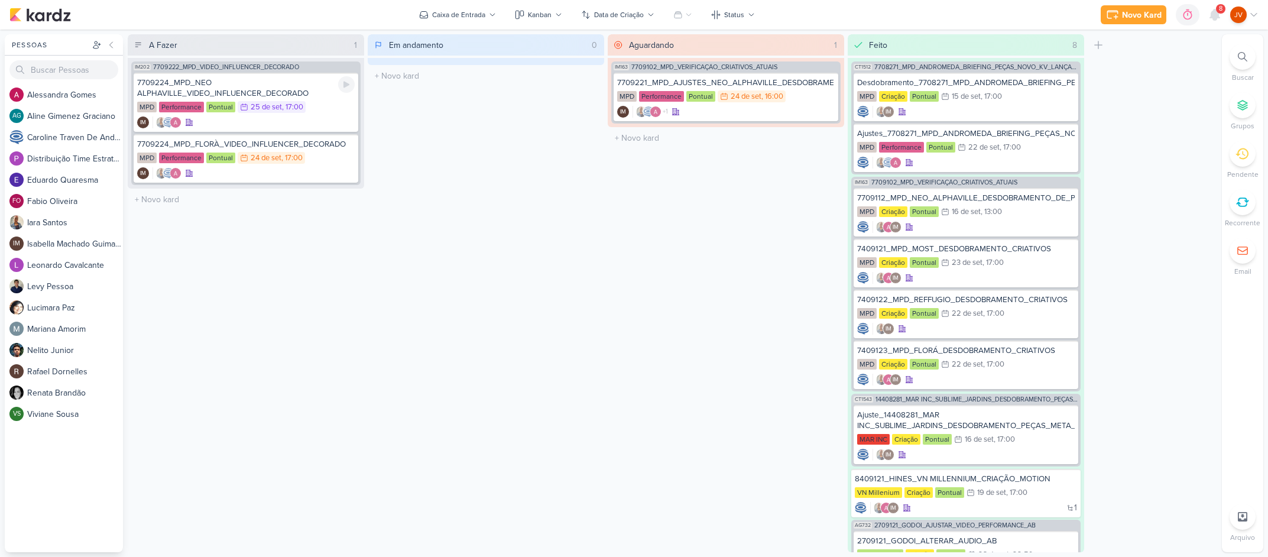
click at [257, 90] on div "7709224_MPD_NEO ALPHAVILLE_VIDEO_INFLUENCER_DECORADO" at bounding box center [246, 87] width 218 height 21
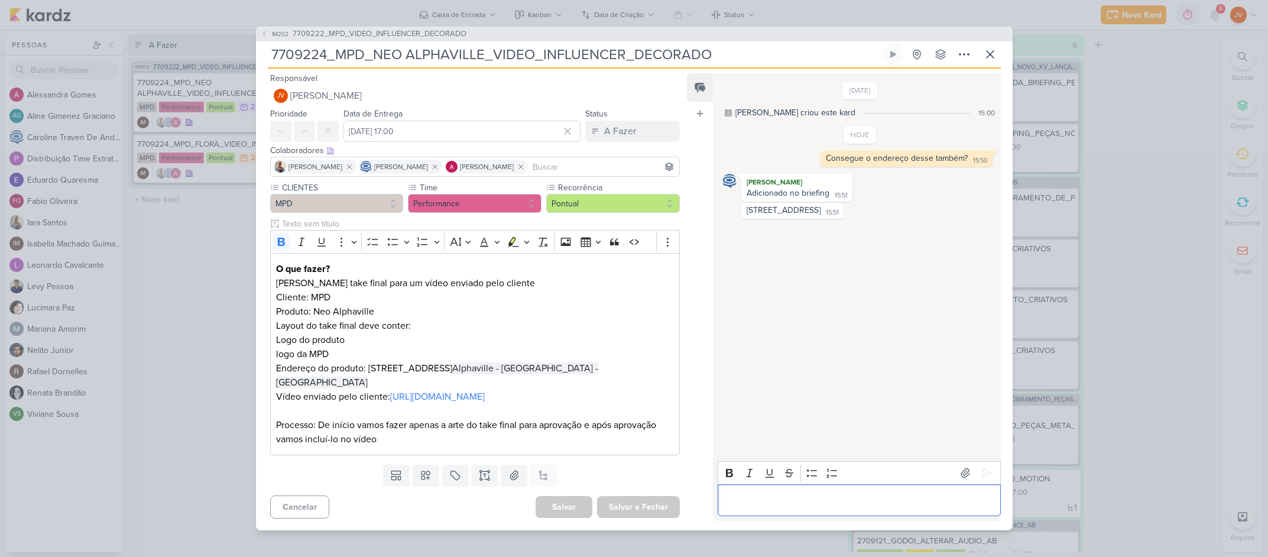
click at [772, 500] on p "Editor editing area: main" at bounding box center [859, 500] width 270 height 14
click at [984, 474] on icon at bounding box center [986, 473] width 9 height 9
click at [179, 380] on div "IM202 7709222_MPD_VIDEO_INFLUENCER_DECORADO 7709224_MPD_NEO ALPHAVILLE_VIDEO_IN…" at bounding box center [634, 278] width 1268 height 557
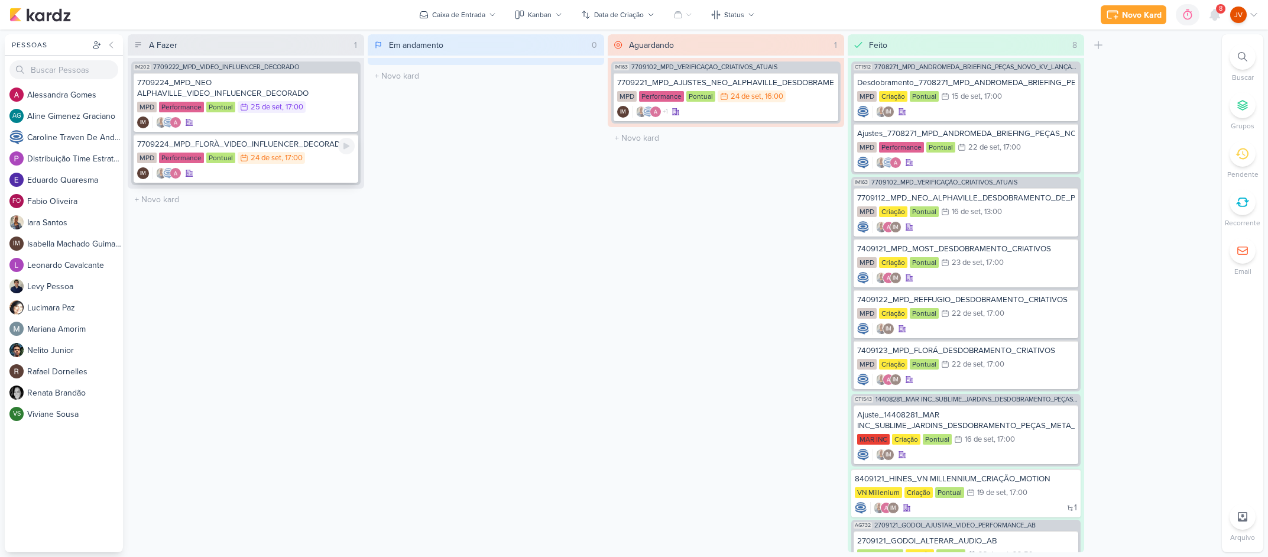
click at [293, 141] on div "7709224_MPD_FLORÀ_VIDEO_INFLUENCER_DECORADO" at bounding box center [246, 144] width 218 height 11
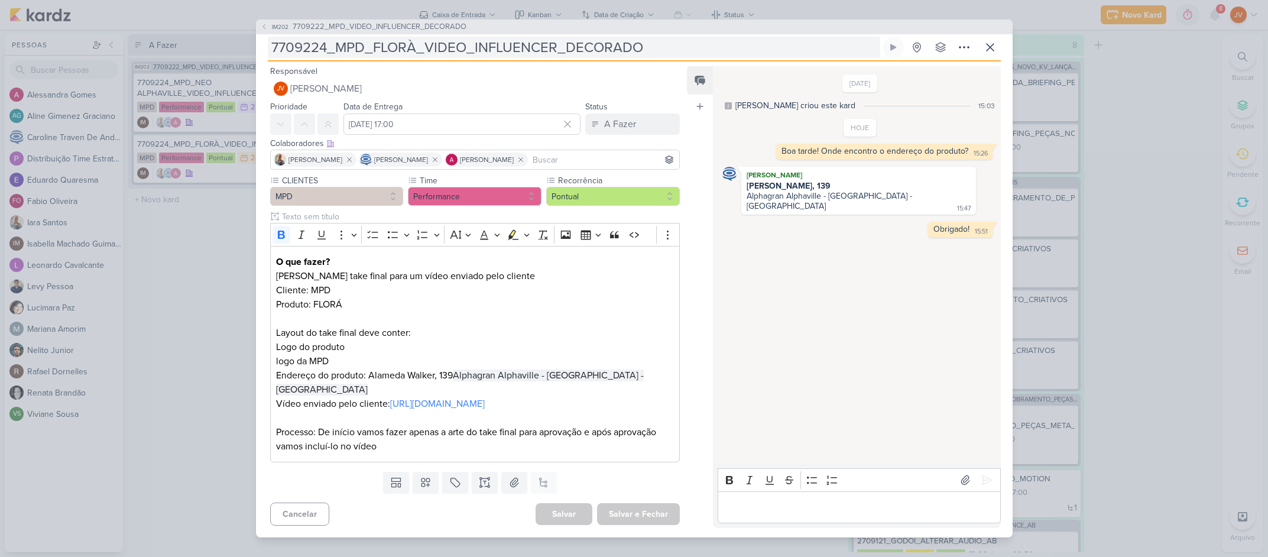
click at [501, 50] on input "7709224_MPD_FLORÀ_VIDEO_INFLUENCER_DECORADO" at bounding box center [574, 47] width 612 height 21
drag, startPoint x: 501, startPoint y: 50, endPoint x: 508, endPoint y: 48, distance: 7.3
click at [501, 50] on input "7709224_MPD_FLORÀ_VIDEO_INFLUENCER_DECORADO" at bounding box center [574, 47] width 612 height 21
click at [1134, 93] on div "IM202 7709222_MPD_VIDEO_INFLUENCER_DECORADO 7709224_MPD_FLORÀ_VIDEO_INFLUENCER_…" at bounding box center [634, 278] width 1268 height 557
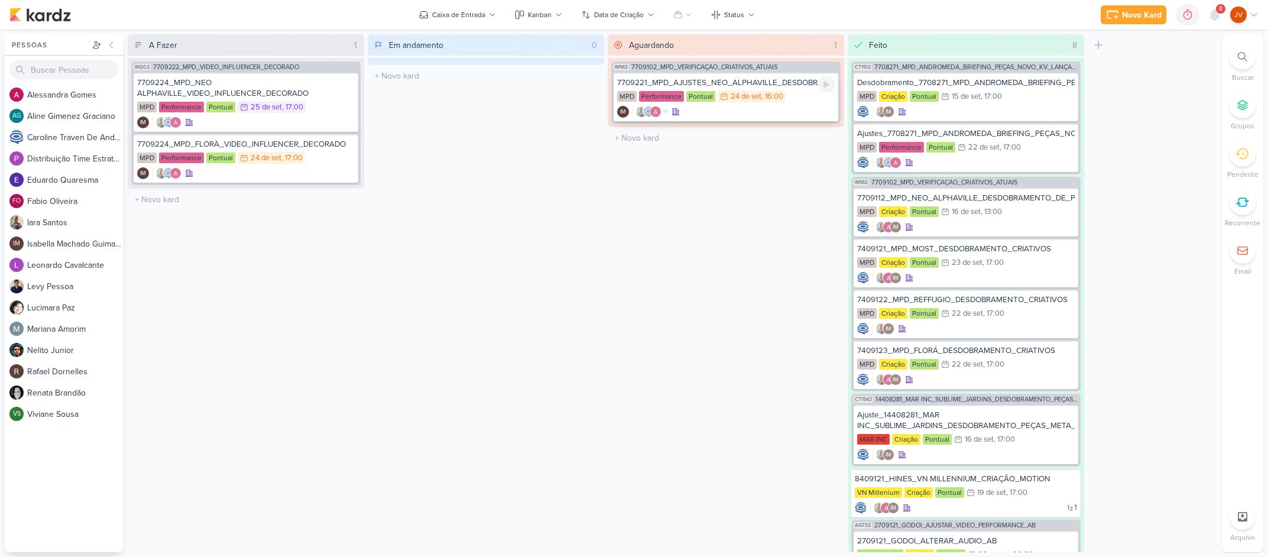
click at [750, 81] on div "7709221_MPD_AJUSTES_NEO_ALPHAVILLE_DESDOBRAMENTO_DE_PEÇAS" at bounding box center [726, 82] width 218 height 11
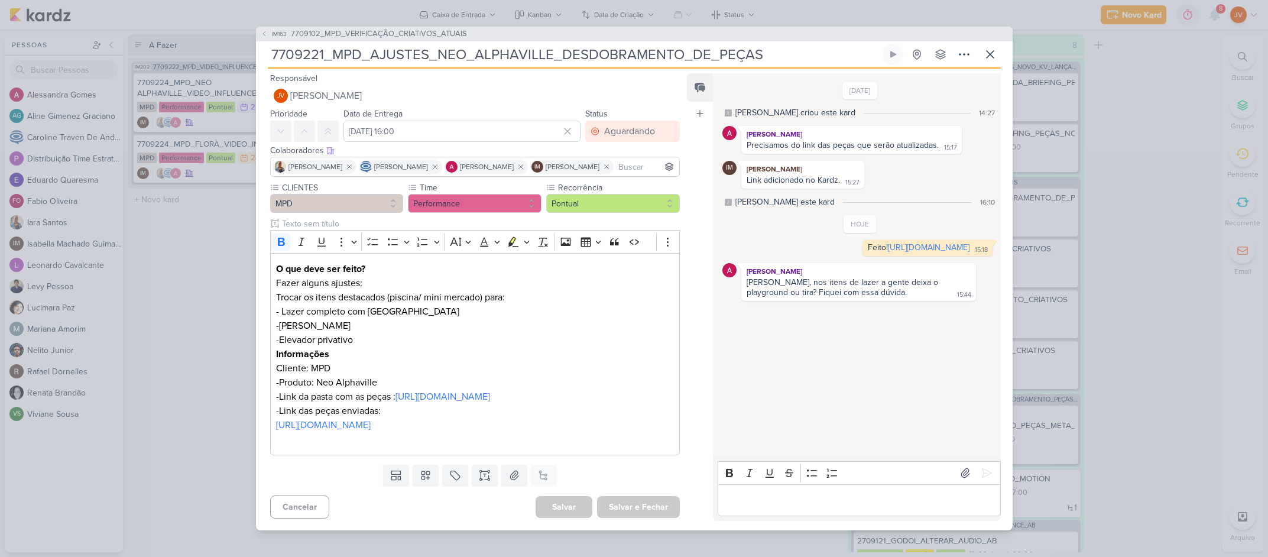
click at [204, 339] on div "IM163 7709102_MPD_VERIFICAÇÃO_CRIATIVOS_ATUAIS 7709221_MPD_AJUSTES_NEO_ALPHAVIL…" at bounding box center [634, 278] width 1268 height 557
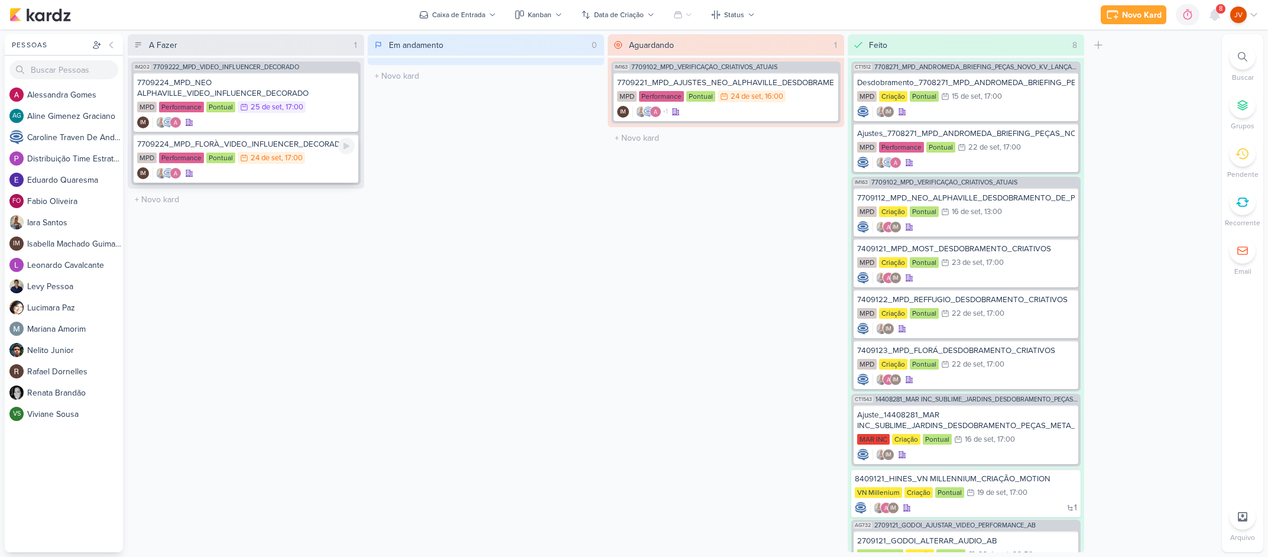
click at [317, 150] on div "7709224_MPD_FLORÀ_VIDEO_INFLUENCER_DECORADO MPD Performance Pontual 24/9 [DATE]…" at bounding box center [246, 158] width 225 height 48
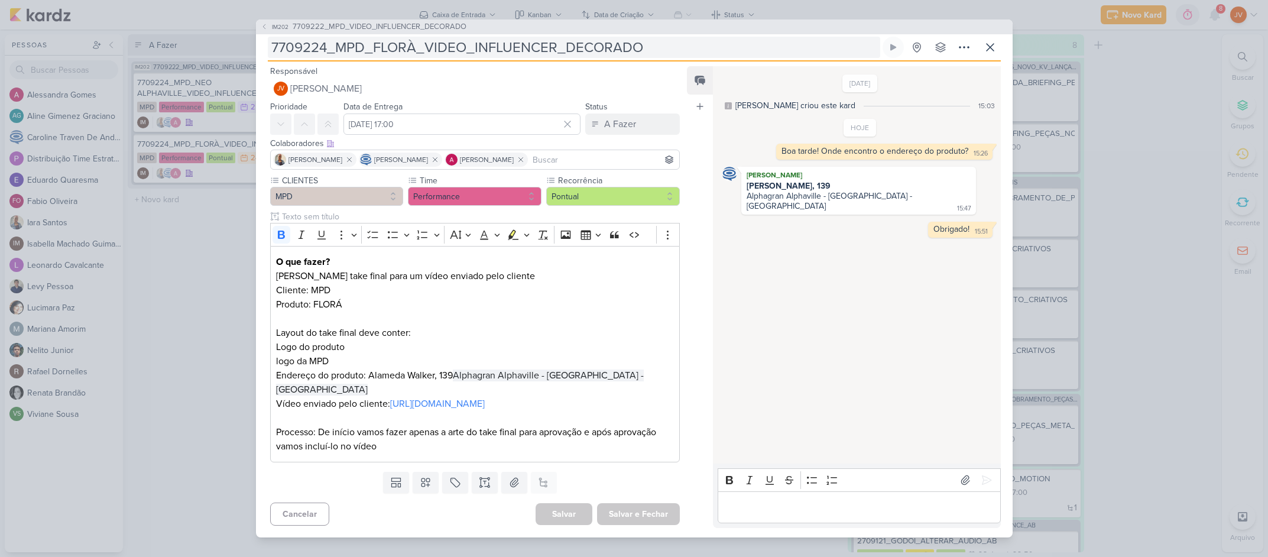
click at [542, 48] on input "7709224_MPD_FLORÀ_VIDEO_INFLUENCER_DECORADO" at bounding box center [574, 47] width 612 height 21
click at [544, 46] on input "7709224_MPD_FLORÀ_VIDEO_INFLUENCER_DECORADO" at bounding box center [574, 47] width 612 height 21
click at [540, 51] on input "7709224_MPD_FLORÀ_VIDEO_INFLUENCER_DECORADO" at bounding box center [574, 47] width 612 height 21
click at [539, 50] on input "7709224_MPD_FLORÀ_VIDEO_INFLUENCER_DECORADO" at bounding box center [574, 47] width 612 height 21
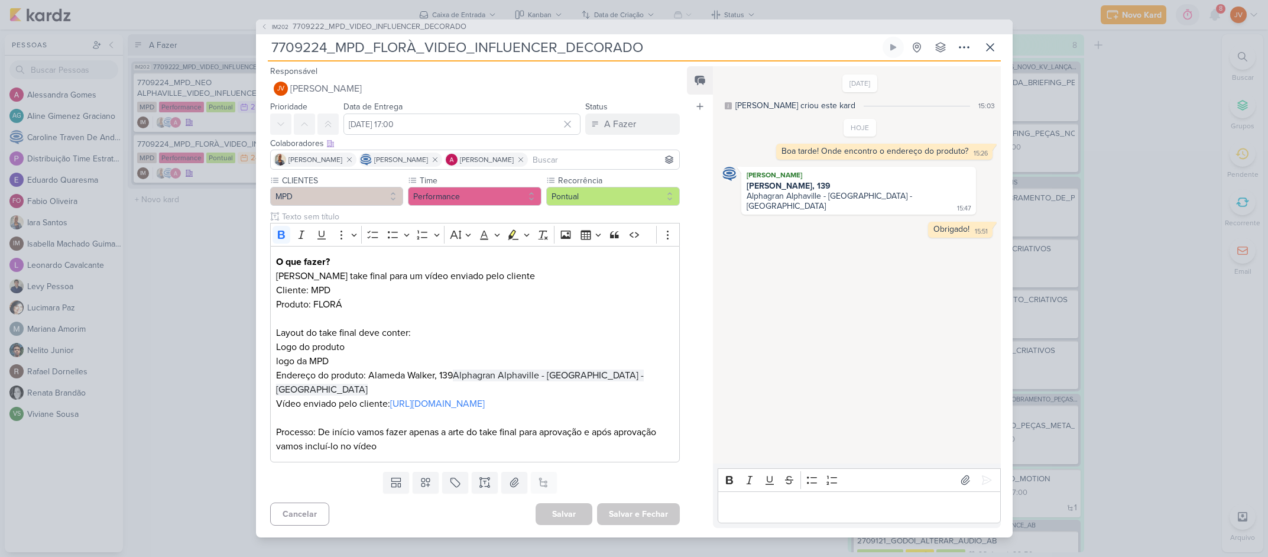
click at [744, 501] on p "Editor editing area: main" at bounding box center [859, 507] width 270 height 14
click at [985, 474] on icon at bounding box center [987, 480] width 12 height 12
click at [621, 124] on div "A Fazer" at bounding box center [620, 124] width 32 height 14
click at [620, 191] on div "Aguardando" at bounding box center [619, 190] width 45 height 12
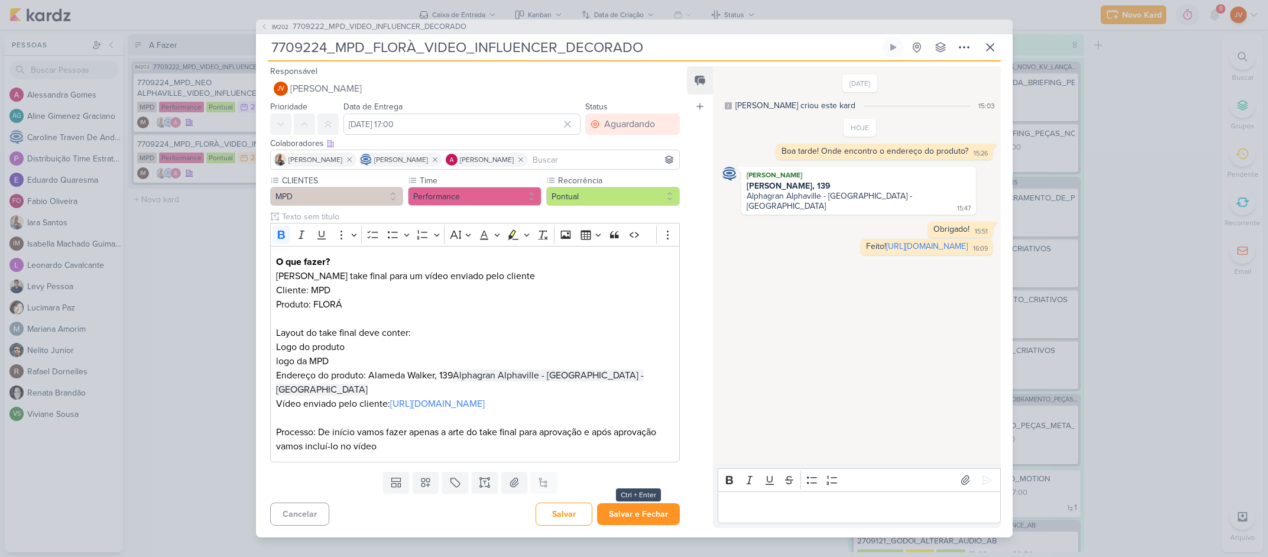
click at [641, 515] on button "Salvar e Fechar" at bounding box center [638, 514] width 83 height 22
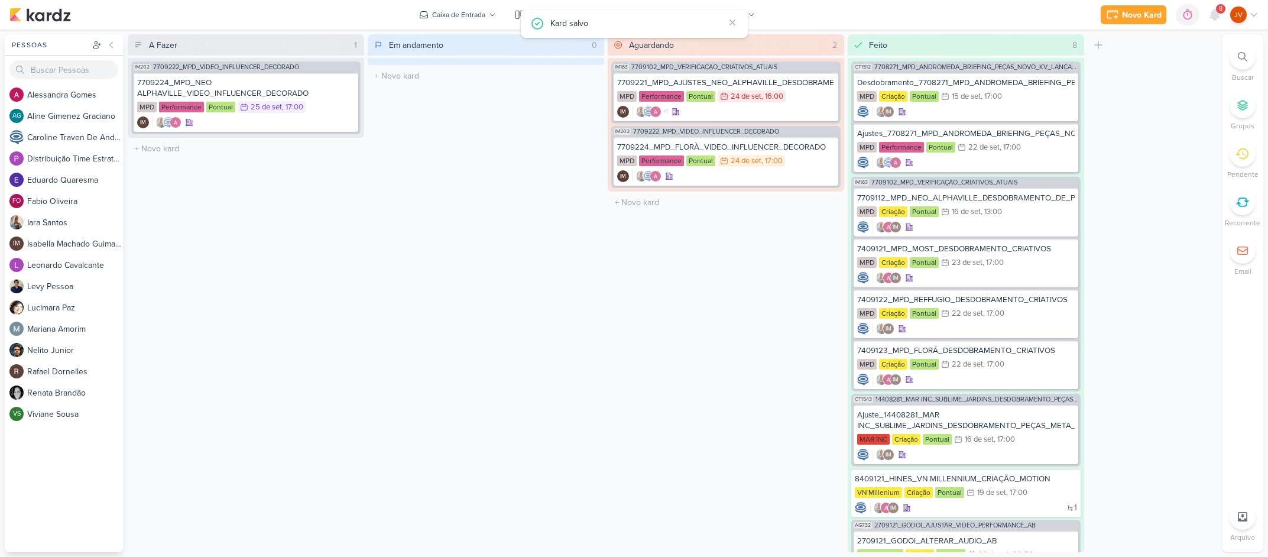
click at [614, 341] on div "Aguardando 2 Mover Para Esquerda Mover Para Direita [GEOGRAPHIC_DATA] IM163 770…" at bounding box center [726, 293] width 236 height 518
click at [1134, 11] on div "8" at bounding box center [1220, 8] width 9 height 9
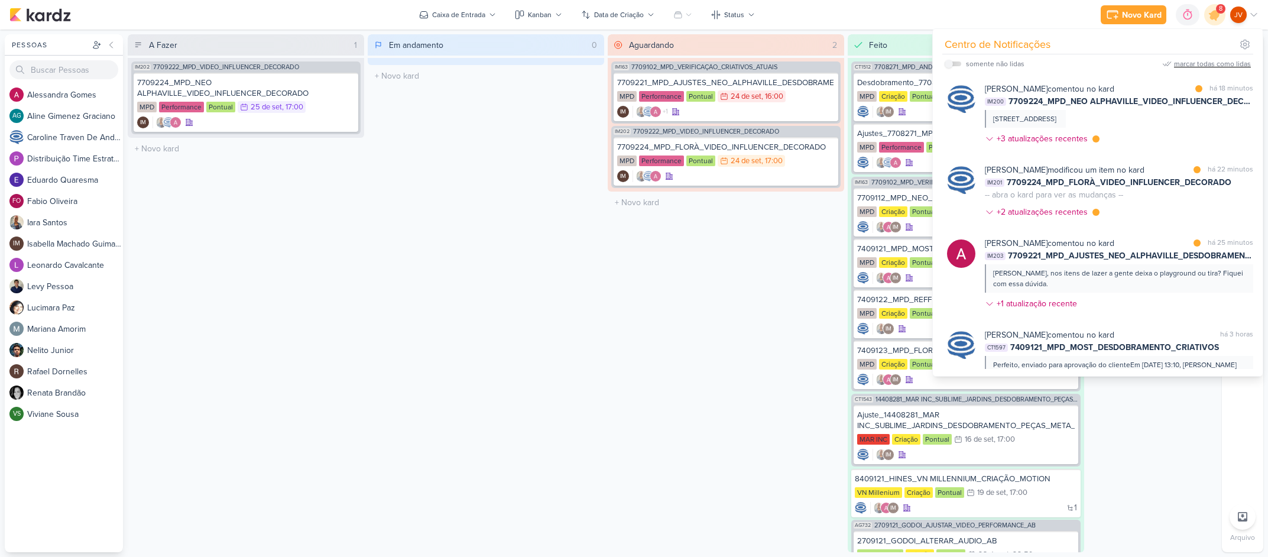
click at [1134, 59] on div "marcar todas como lidas" at bounding box center [1212, 64] width 77 height 11
click at [776, 326] on div "Aguardando 2 Mover Para Esquerda Mover Para Direita [GEOGRAPHIC_DATA] IM163 770…" at bounding box center [726, 293] width 236 height 518
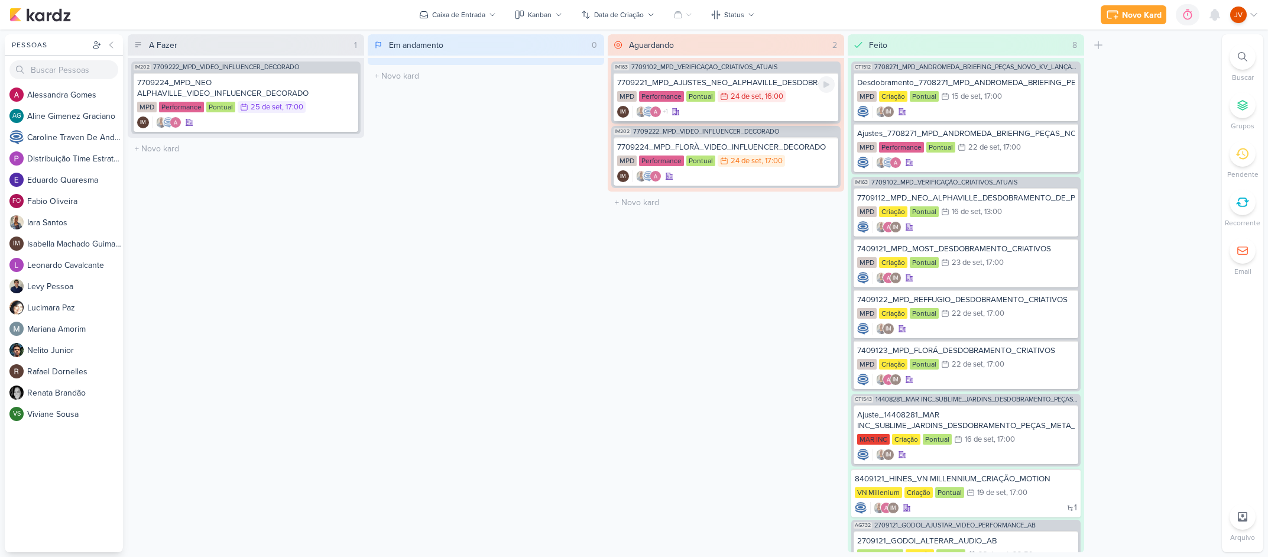
click at [766, 85] on div "7709221_MPD_AJUSTES_NEO_ALPHAVILLE_DESDOBRAMENTO_DE_PEÇAS" at bounding box center [726, 82] width 218 height 11
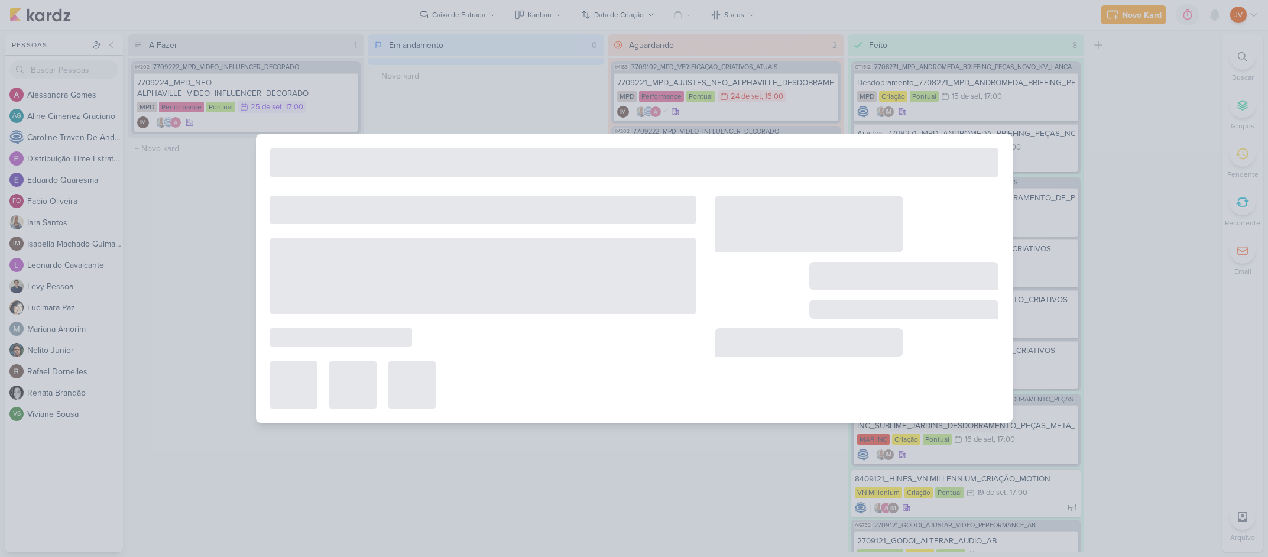
type input "7709221_MPD_AJUSTES_NEO_ALPHAVILLE_DESDOBRAMENTO_DE_PEÇAS"
type input "[DATE] 16:00"
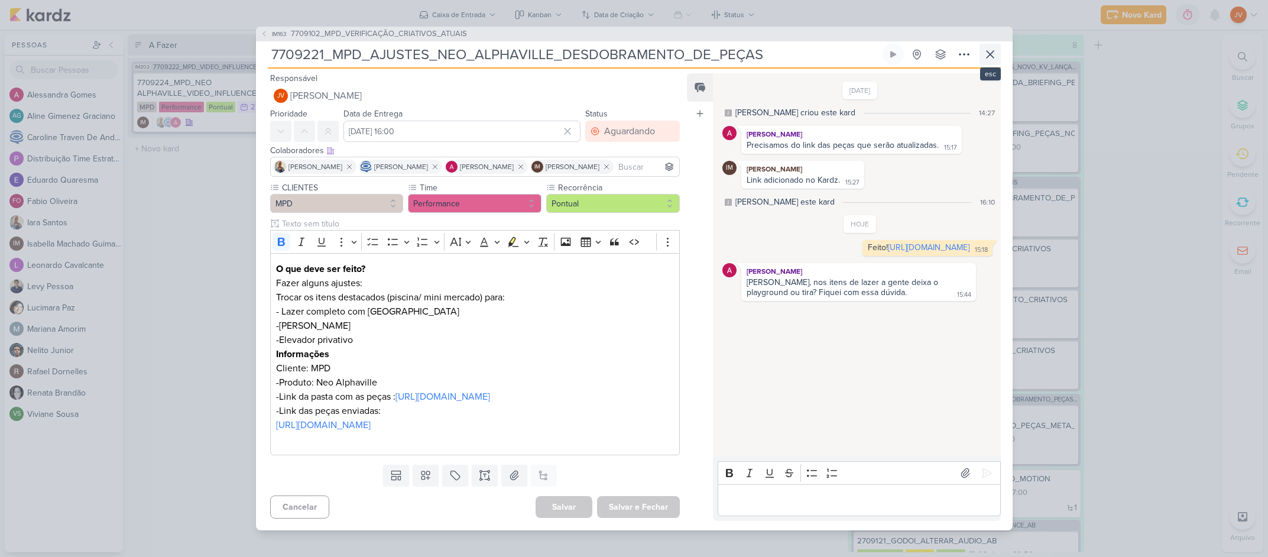
click at [993, 47] on icon at bounding box center [990, 54] width 14 height 14
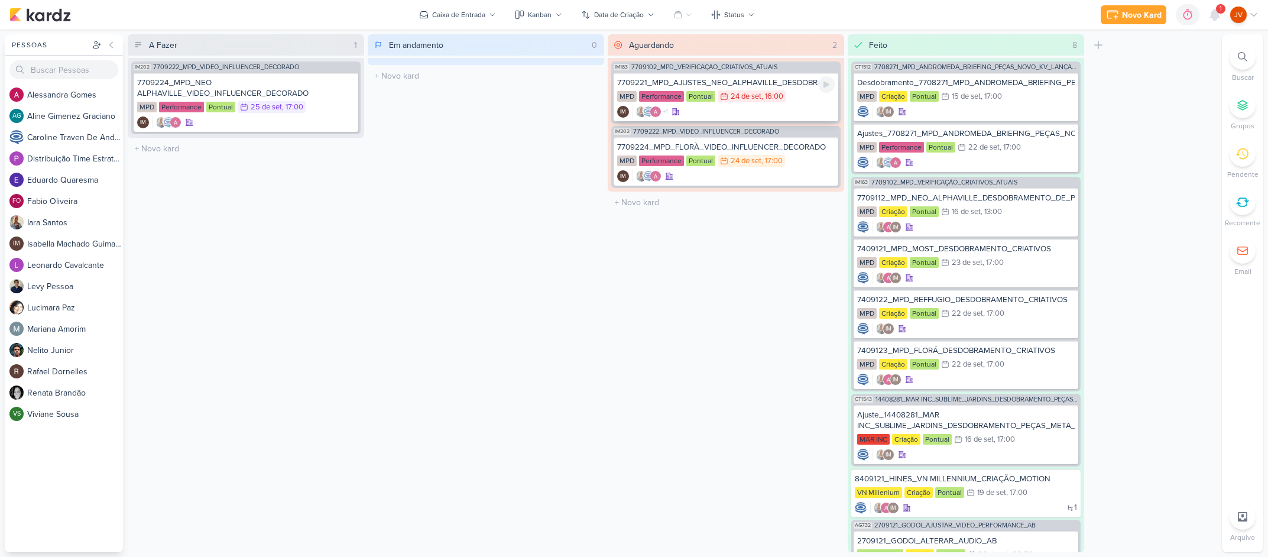
click at [781, 83] on div "7709221_MPD_AJUSTES_NEO_ALPHAVILLE_DESDOBRAMENTO_DE_PEÇAS" at bounding box center [726, 82] width 218 height 11
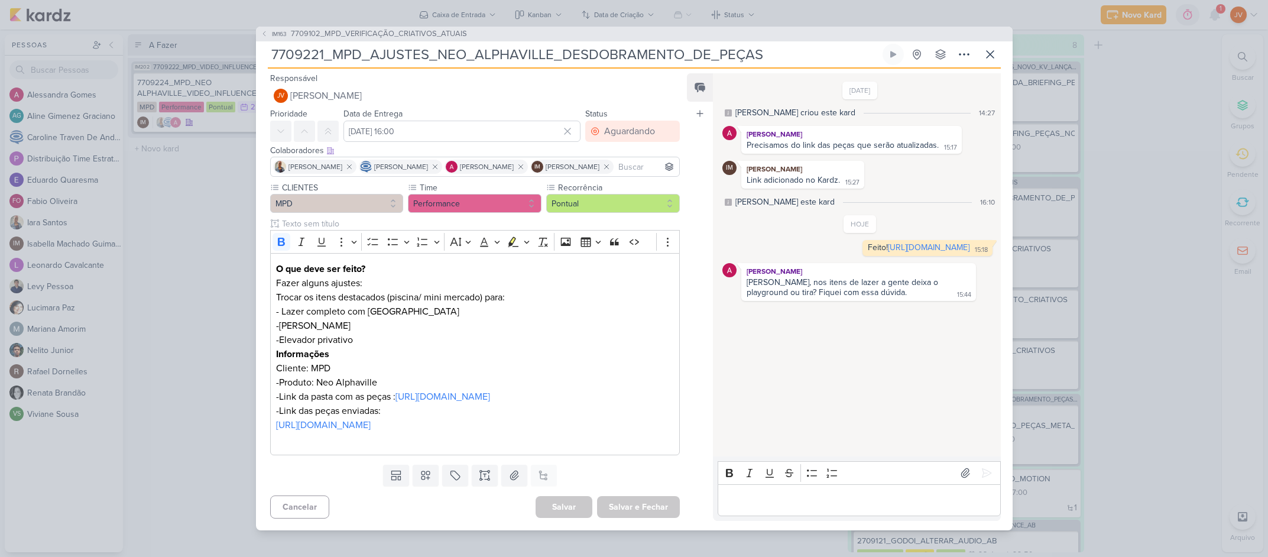
drag, startPoint x: 875, startPoint y: 387, endPoint x: 894, endPoint y: 385, distance: 19.0
click at [876, 385] on div "[DATE] [PERSON_NAME] criou este kard 14:27 [PERSON_NAME] Precisamos do link das…" at bounding box center [856, 265] width 286 height 382
click at [1134, 223] on div "IM163 7709102_MPD_VERIFICAÇÃO_CRIATIVOS_ATUAIS 7709221_MPD_AJUSTES_NEO_ALPHAVIL…" at bounding box center [634, 278] width 1268 height 557
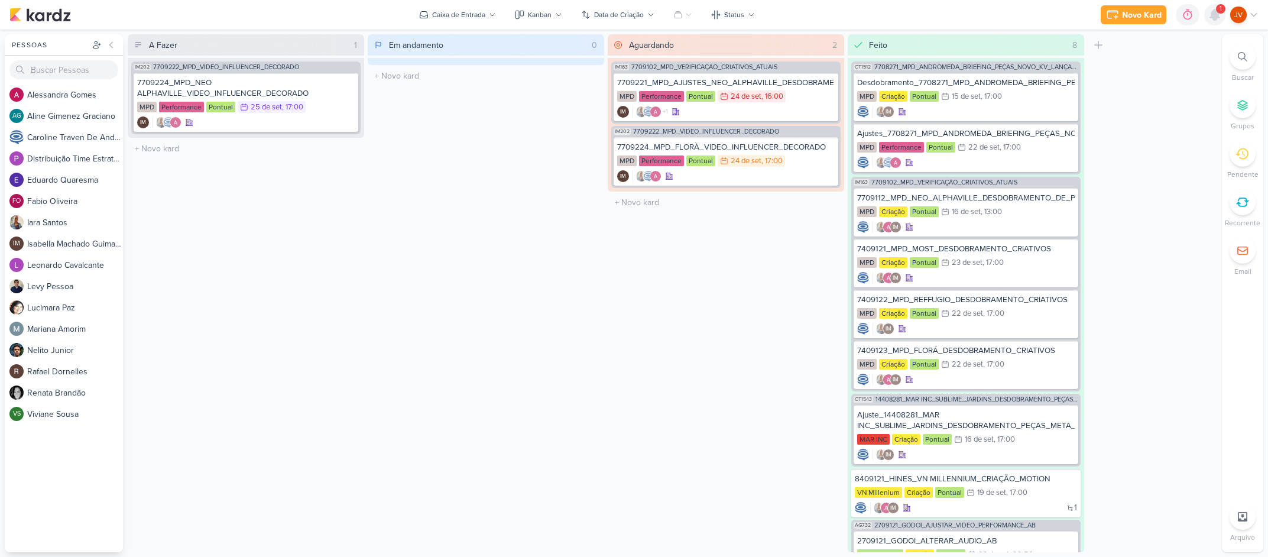
click at [1134, 14] on icon at bounding box center [1214, 14] width 9 height 11
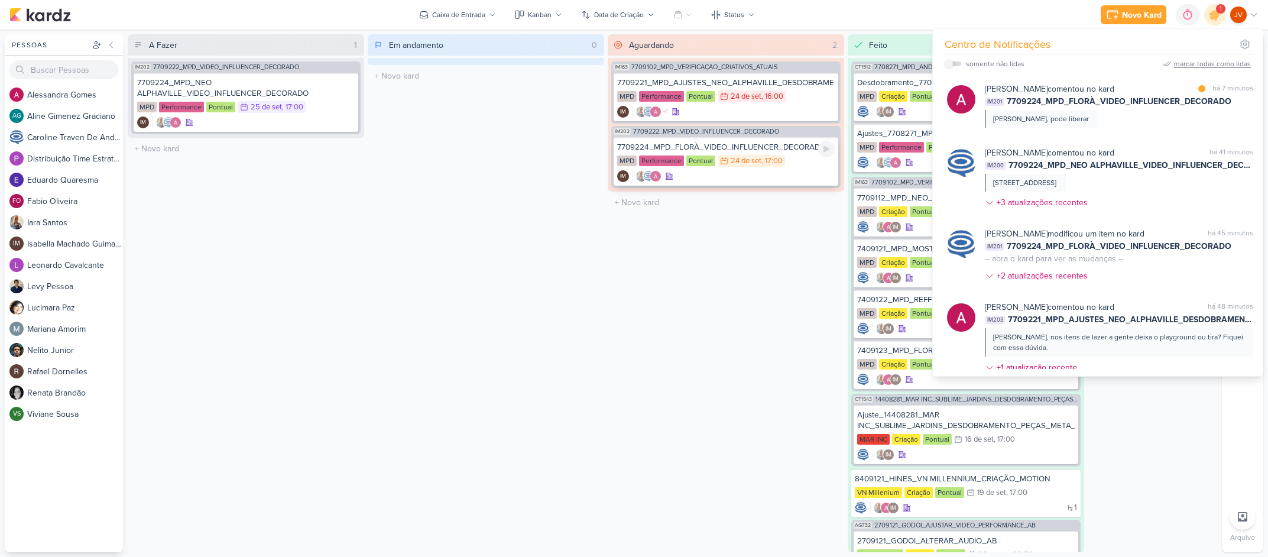
click at [767, 146] on div "7709224_MPD_FLORÀ_VIDEO_INFLUENCER_DECORADO" at bounding box center [726, 147] width 218 height 11
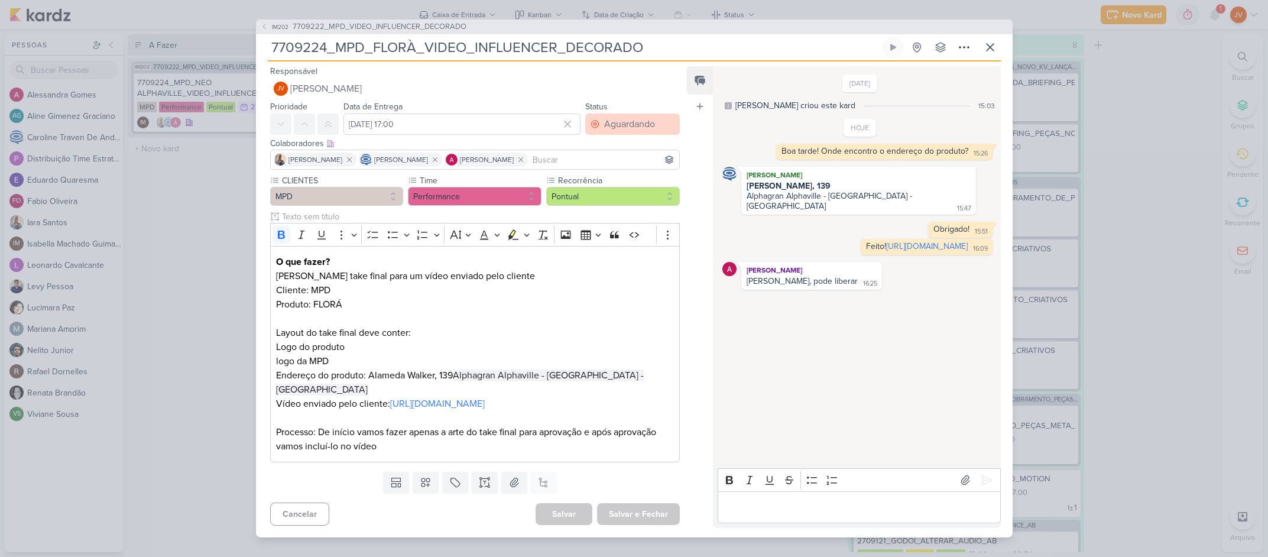
click at [607, 124] on div "Aguardando" at bounding box center [629, 124] width 51 height 14
click at [602, 208] on div "Feito" at bounding box center [607, 209] width 18 height 12
click at [619, 124] on div "Aguardando" at bounding box center [629, 124] width 51 height 14
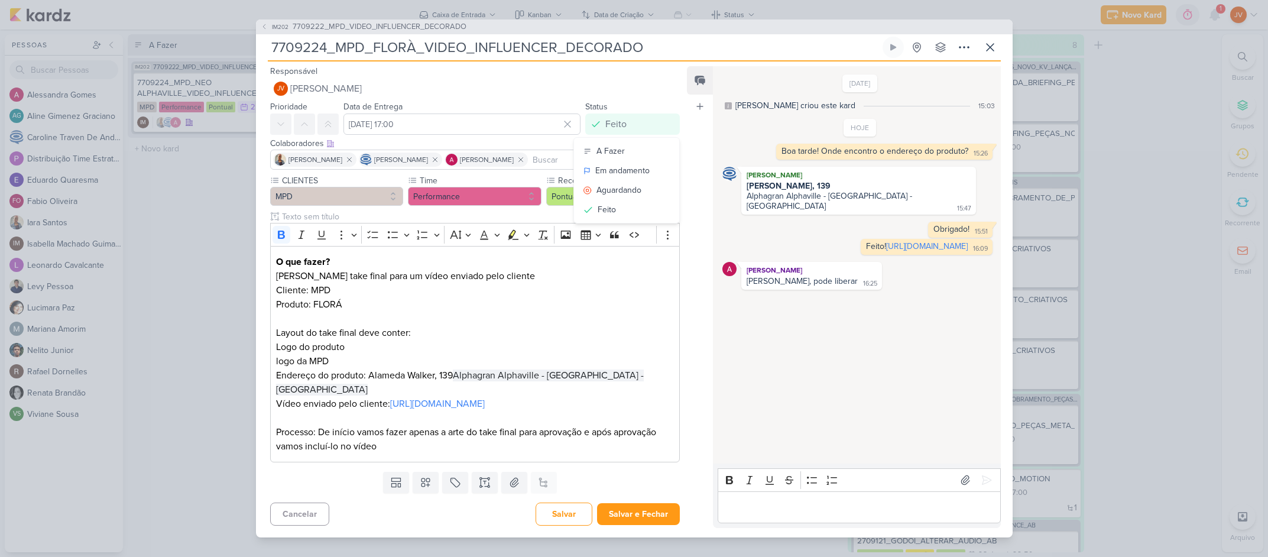
click at [646, 80] on button "JV [PERSON_NAME]" at bounding box center [475, 88] width 410 height 21
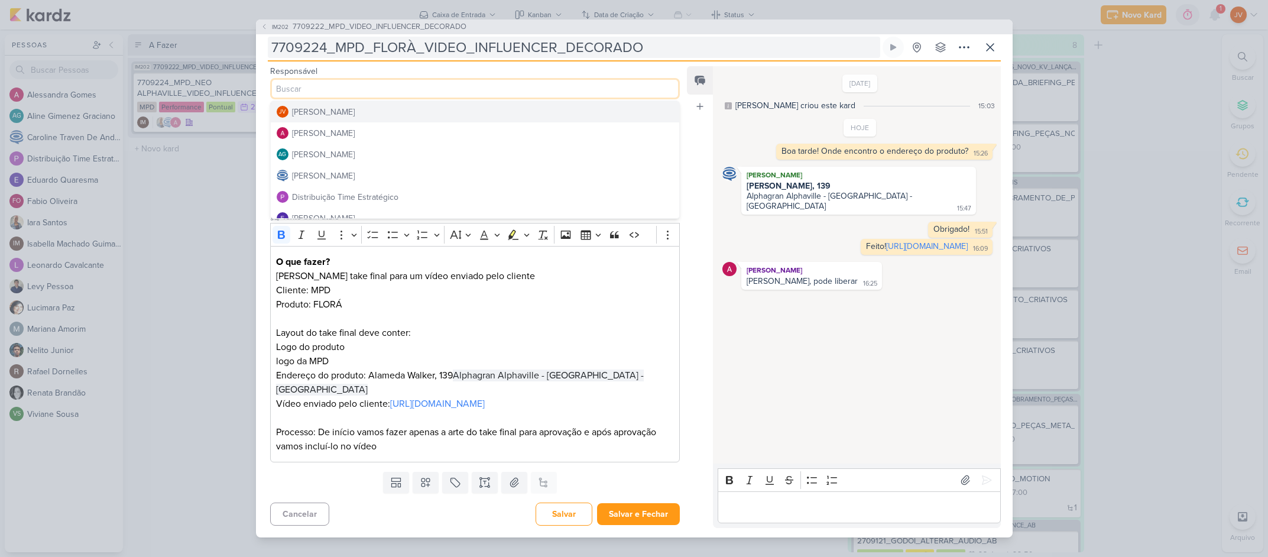
click at [676, 49] on input "7709224_MPD_FLORÀ_VIDEO_INFLUENCER_DECORADO" at bounding box center [574, 47] width 612 height 21
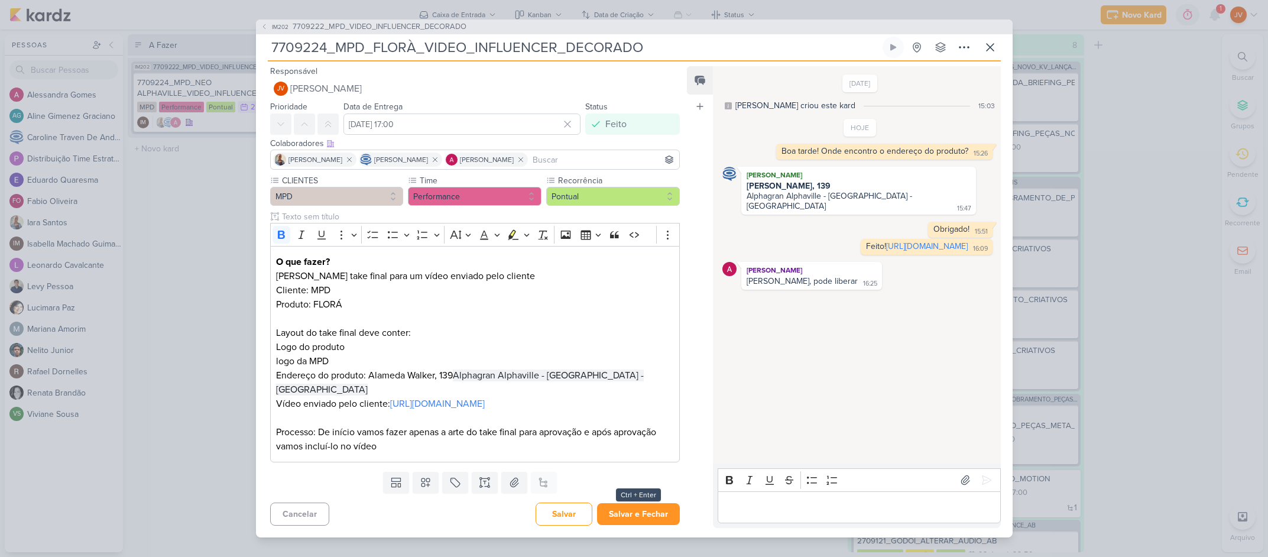
click at [641, 513] on button "Salvar e Fechar" at bounding box center [638, 514] width 83 height 22
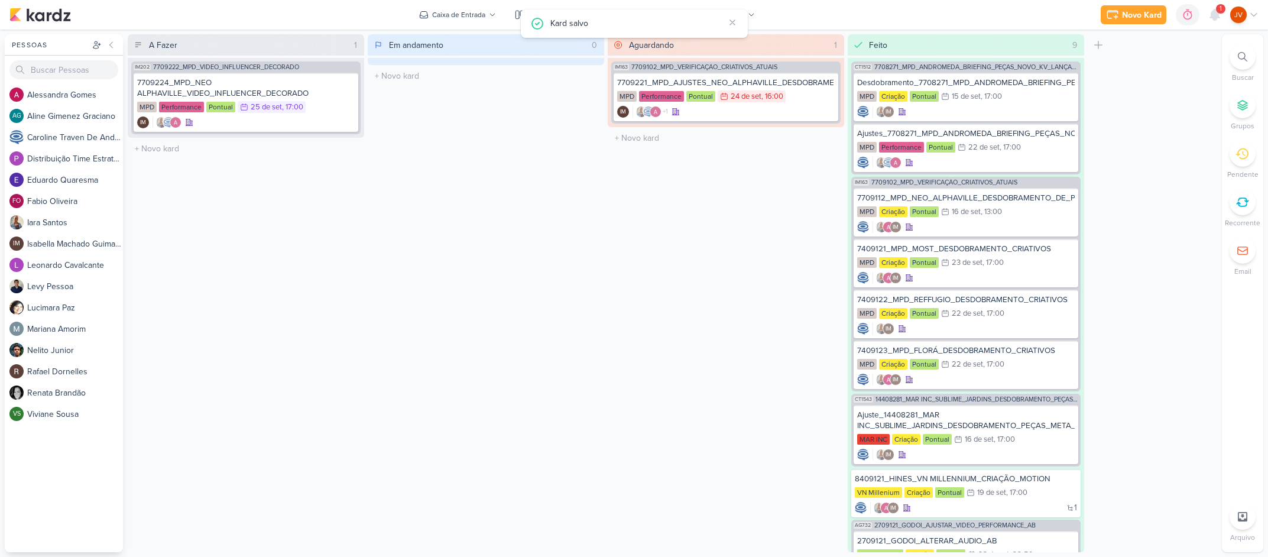
click at [614, 379] on div "Aguardando 1 Mover Para Esquerda Mover Para Direita [GEOGRAPHIC_DATA] IM163 770…" at bounding box center [726, 293] width 236 height 518
click at [1134, 13] on icon at bounding box center [1214, 14] width 9 height 11
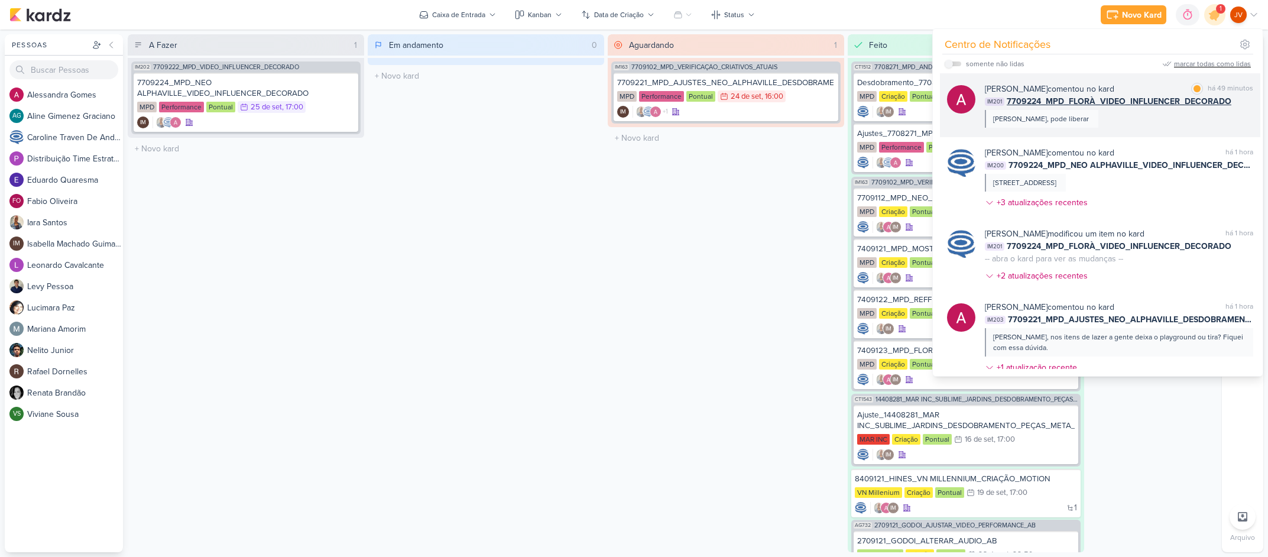
click at [1092, 118] on div "[PERSON_NAME] comentou no kard marcar como lida há 49 minutos IM201 7709224_MPD…" at bounding box center [1119, 105] width 268 height 45
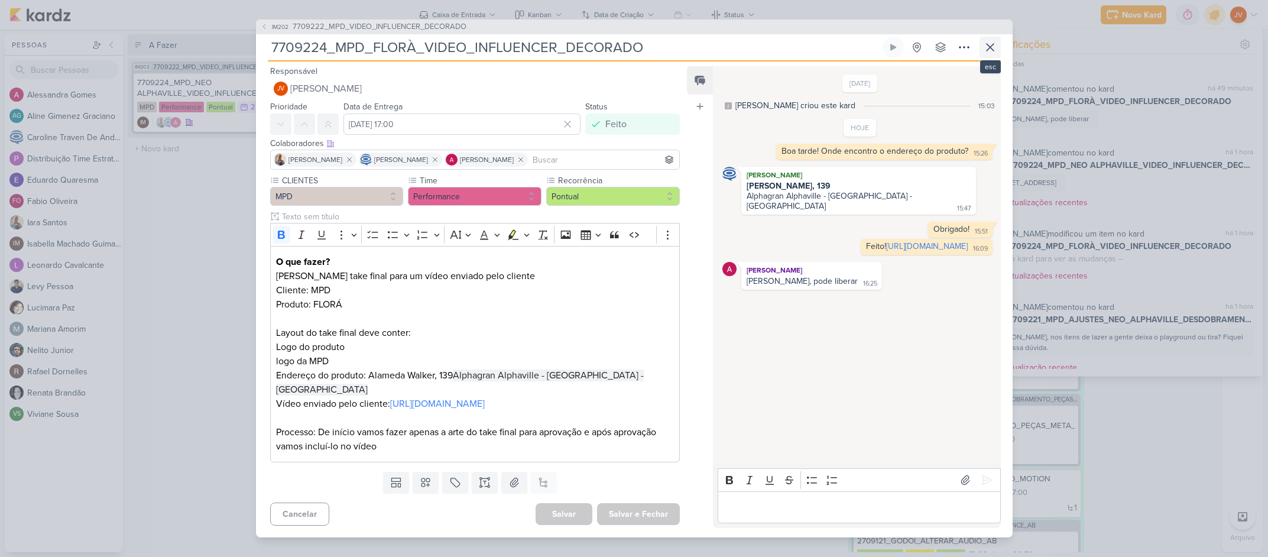
click at [991, 44] on icon at bounding box center [990, 47] width 14 height 14
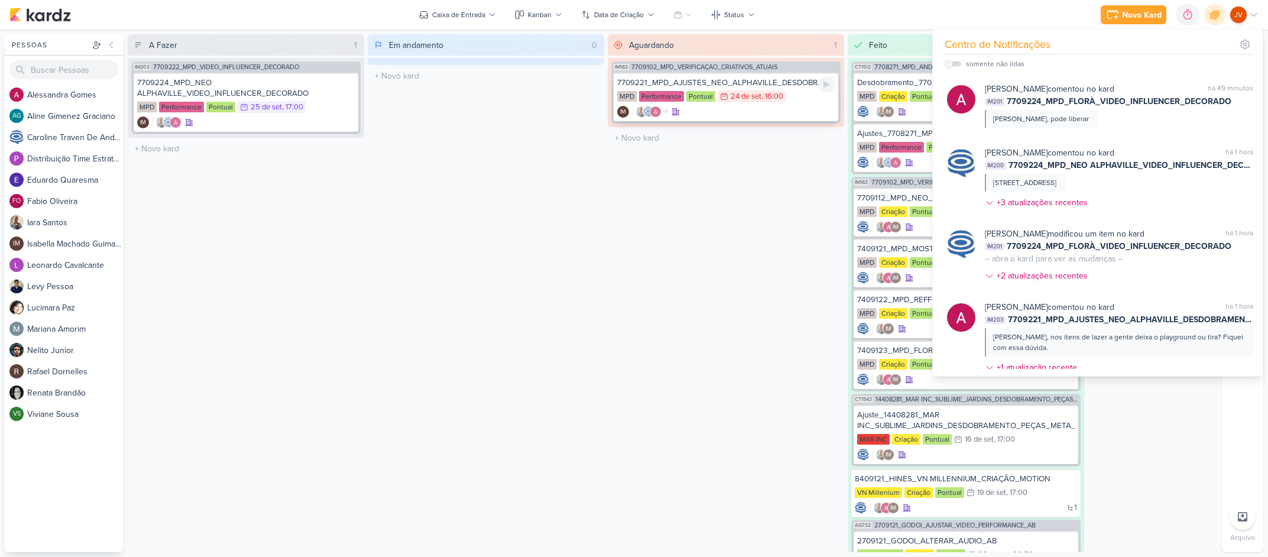
click at [780, 82] on div "7709221_MPD_AJUSTES_NEO_ALPHAVILLE_DESDOBRAMENTO_DE_PEÇAS" at bounding box center [726, 82] width 218 height 11
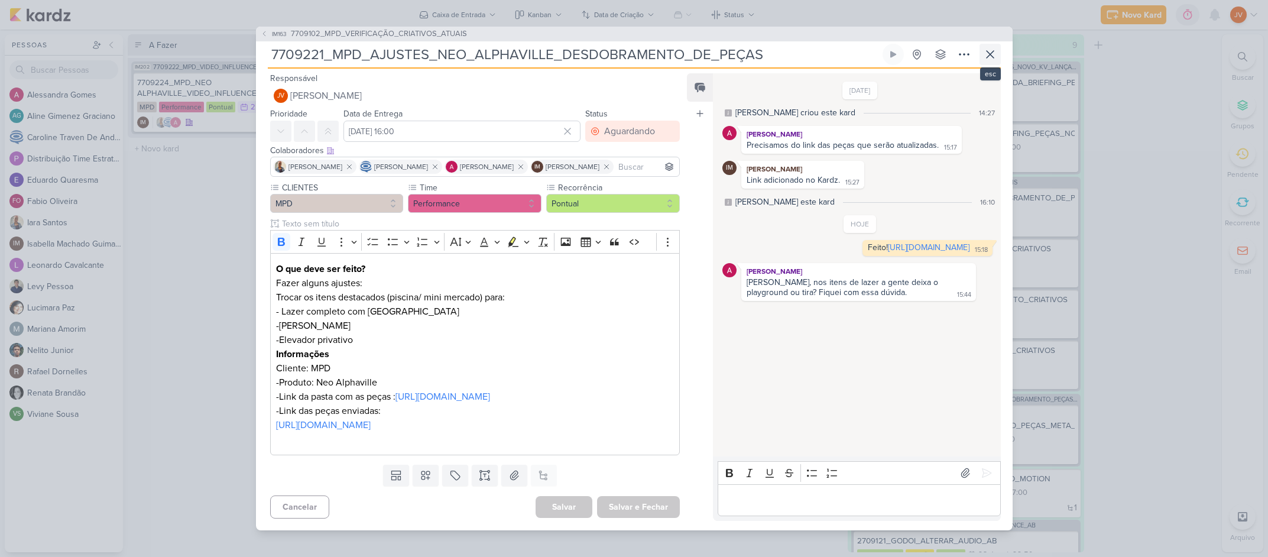
click at [990, 47] on icon at bounding box center [990, 54] width 14 height 14
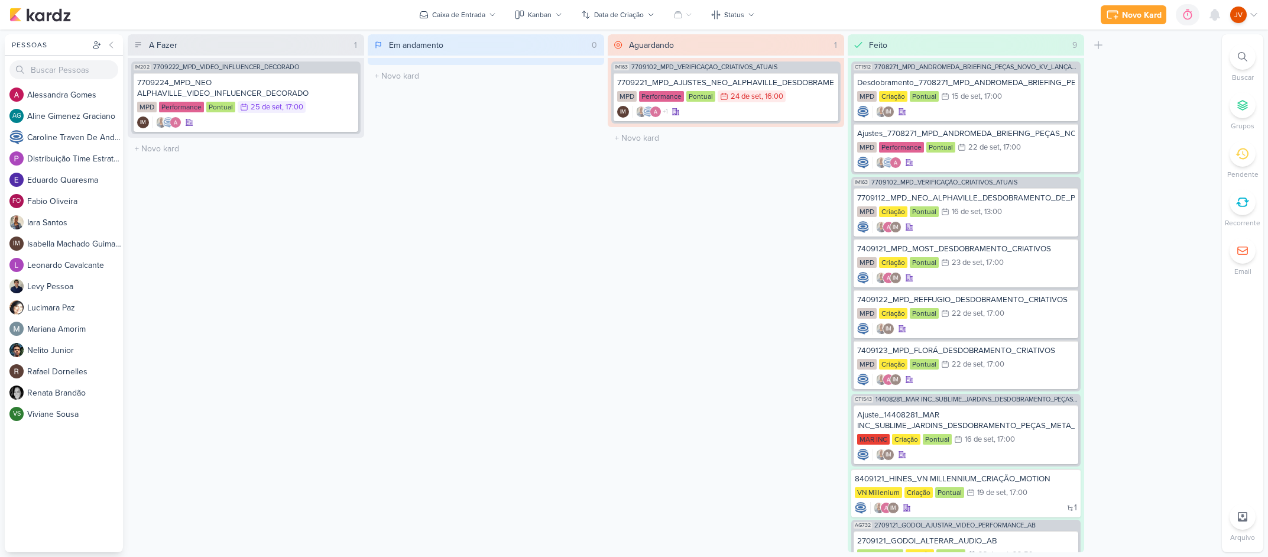
click at [320, 358] on div "A Fazer 1 Mover Para Esquerda Mover Para Direita [GEOGRAPHIC_DATA] IM202 770922…" at bounding box center [246, 293] width 236 height 518
